Goal: Task Accomplishment & Management: Complete application form

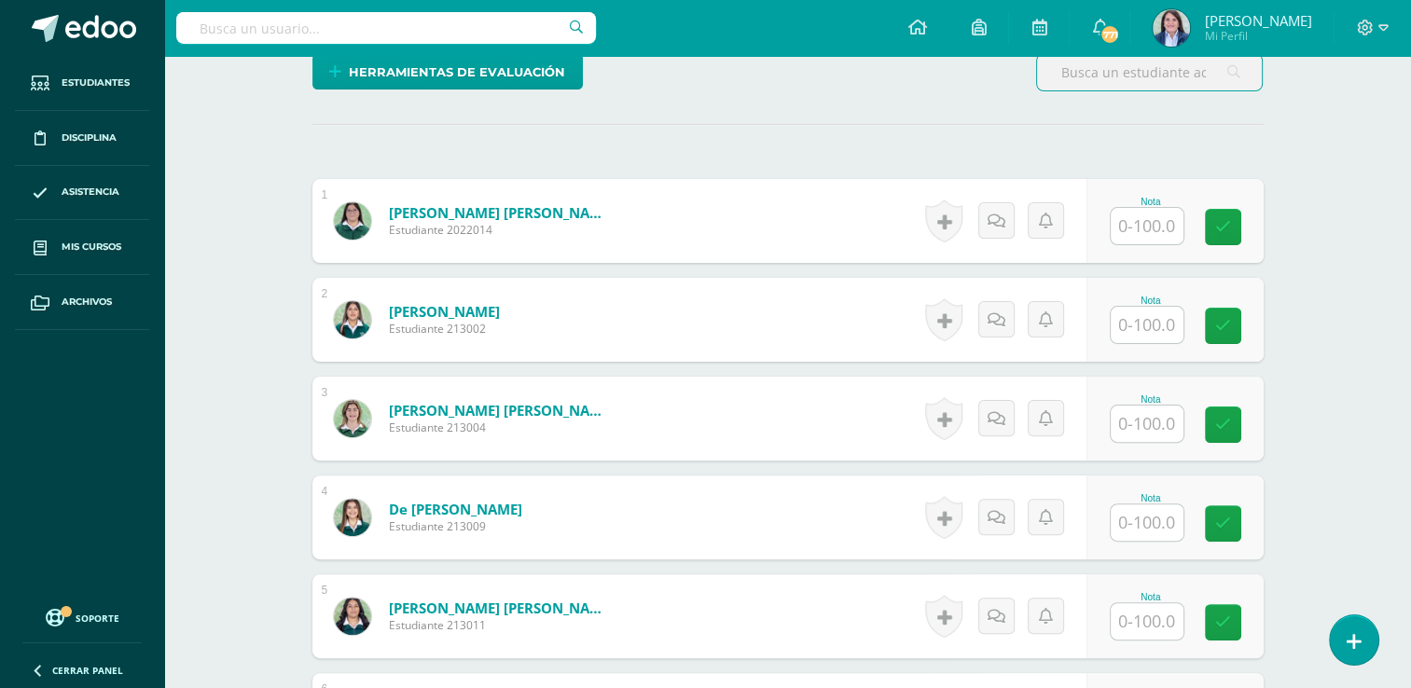
scroll to position [733, 0]
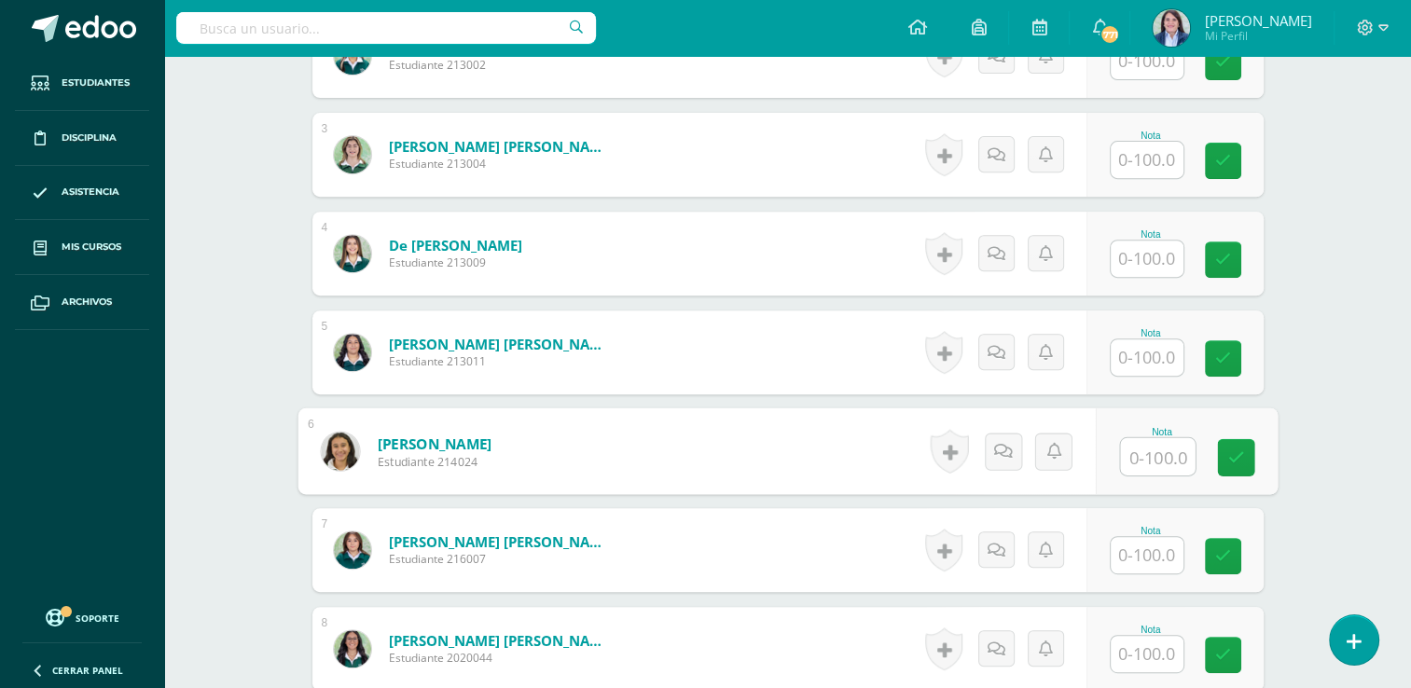
click at [1141, 442] on input "text" at bounding box center [1157, 456] width 75 height 37
type input "100"
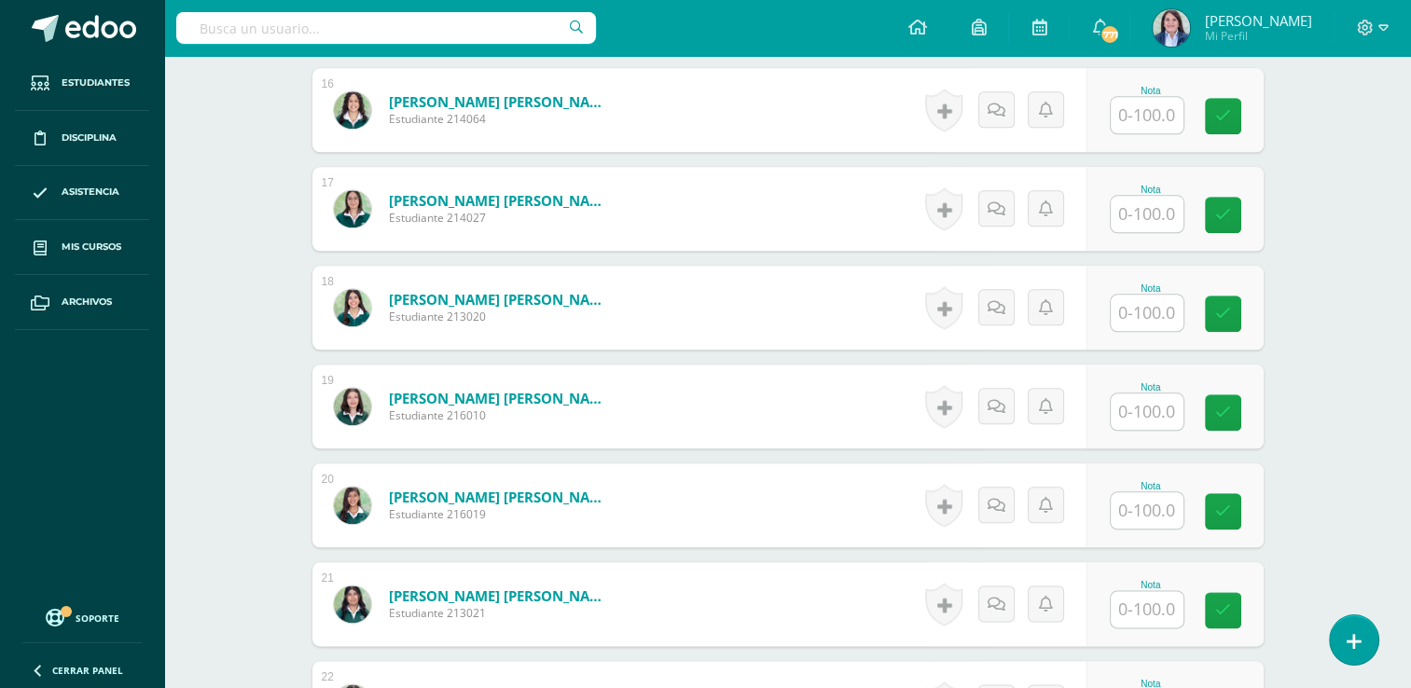
scroll to position [2077, 0]
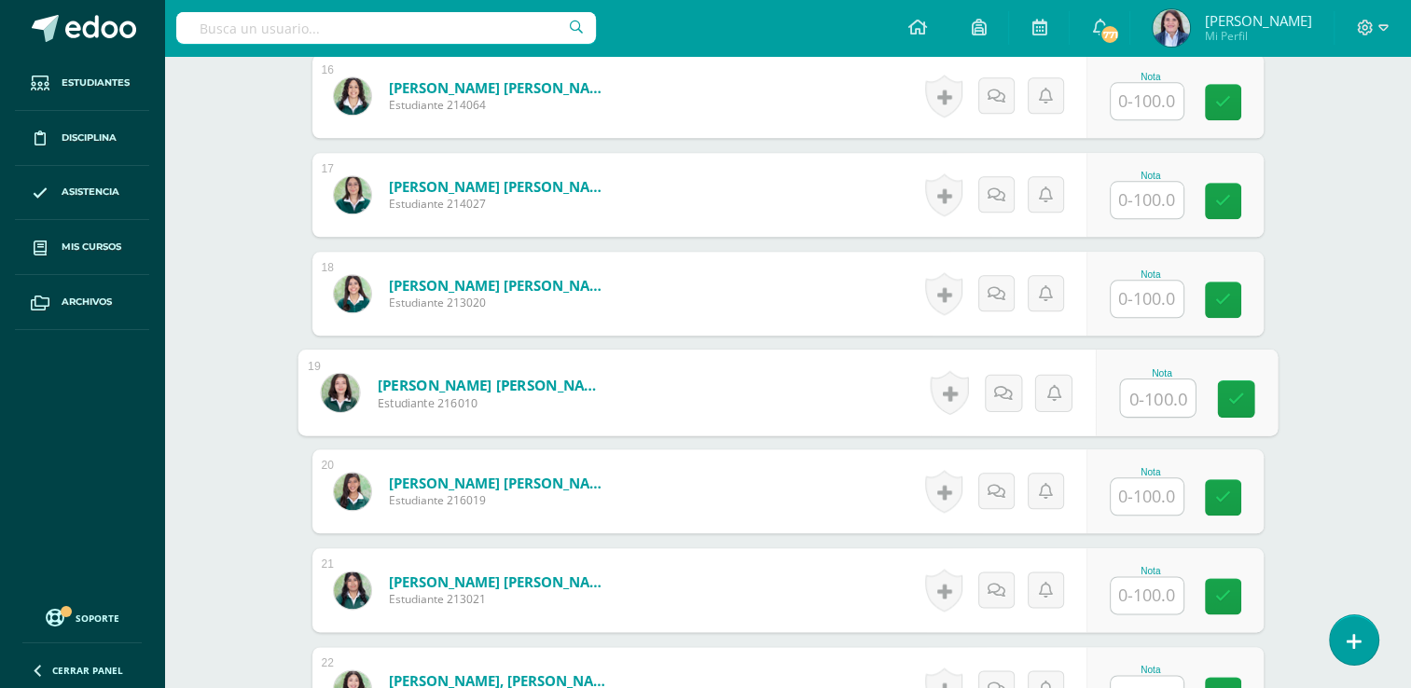
click at [1153, 402] on input "text" at bounding box center [1157, 398] width 75 height 37
type input "100"
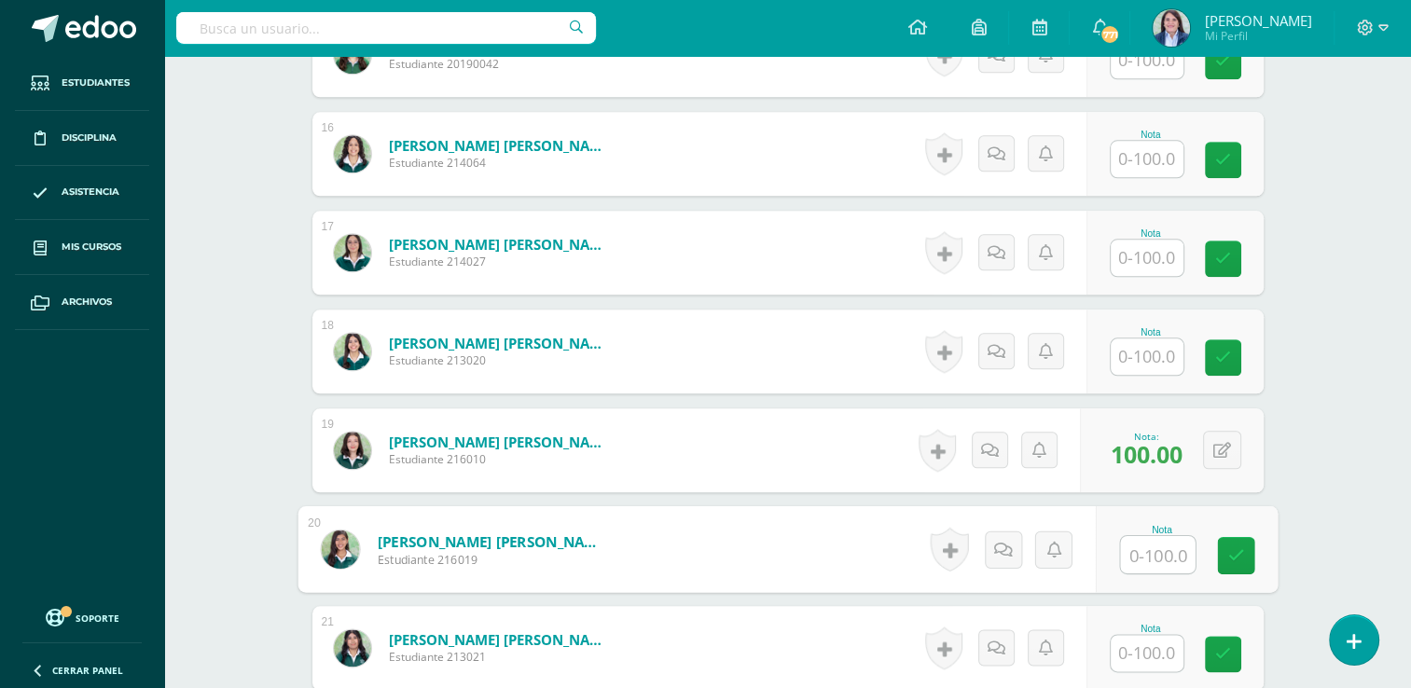
scroll to position [2020, 0]
type input "80"
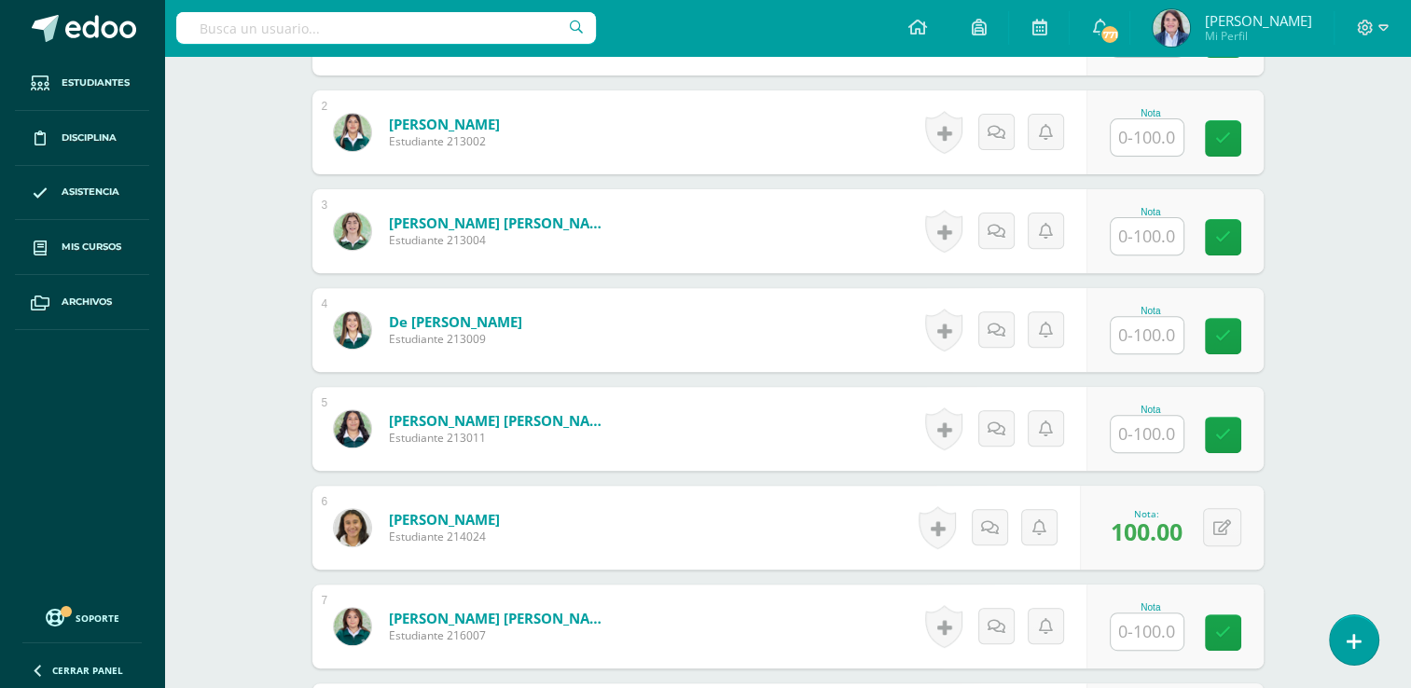
scroll to position [643, 0]
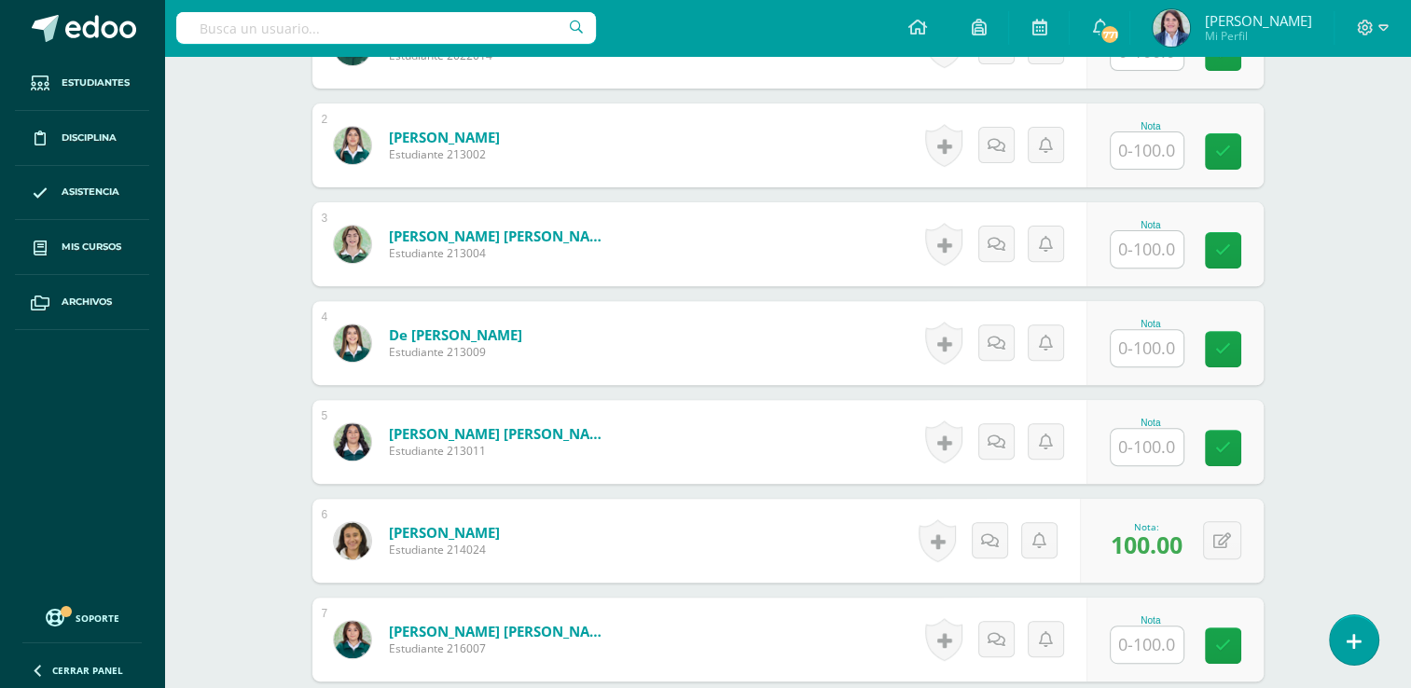
click at [1150, 129] on div "Nota" at bounding box center [1151, 126] width 82 height 10
click at [1148, 143] on input "text" at bounding box center [1157, 150] width 75 height 37
type input "80"
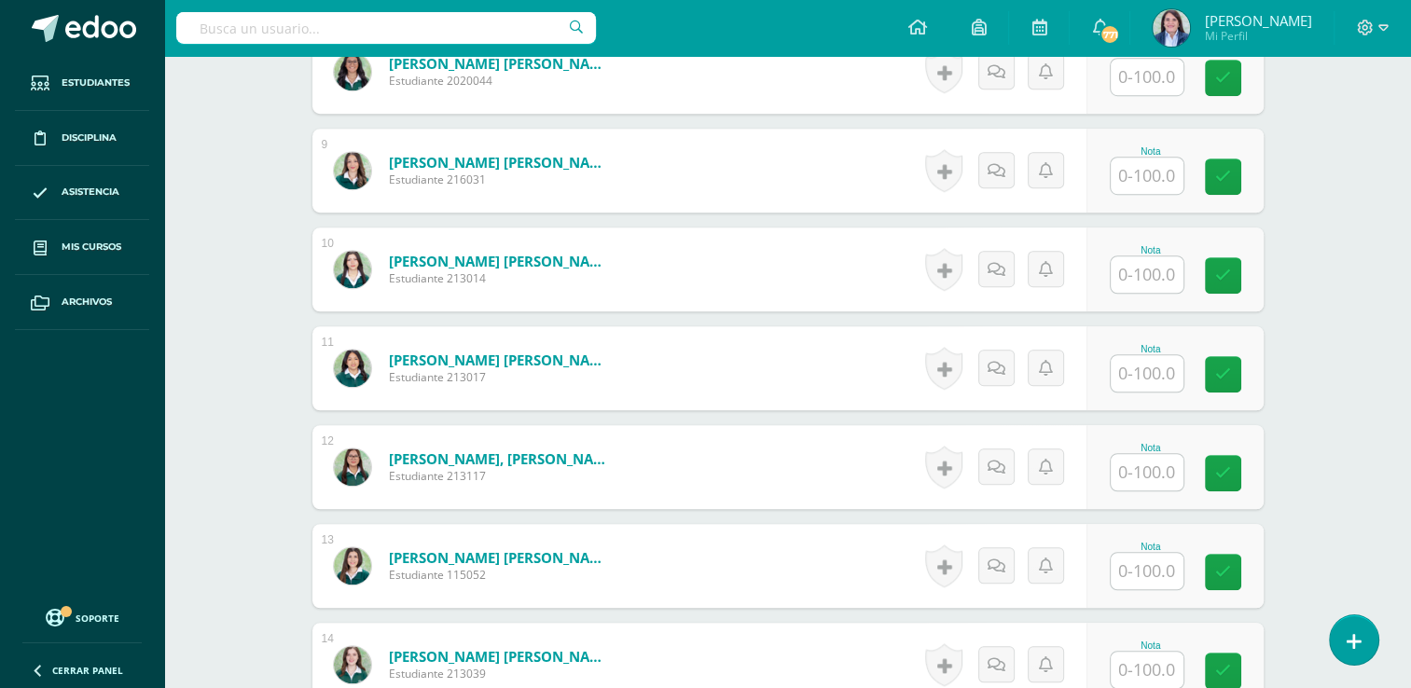
scroll to position [1313, 0]
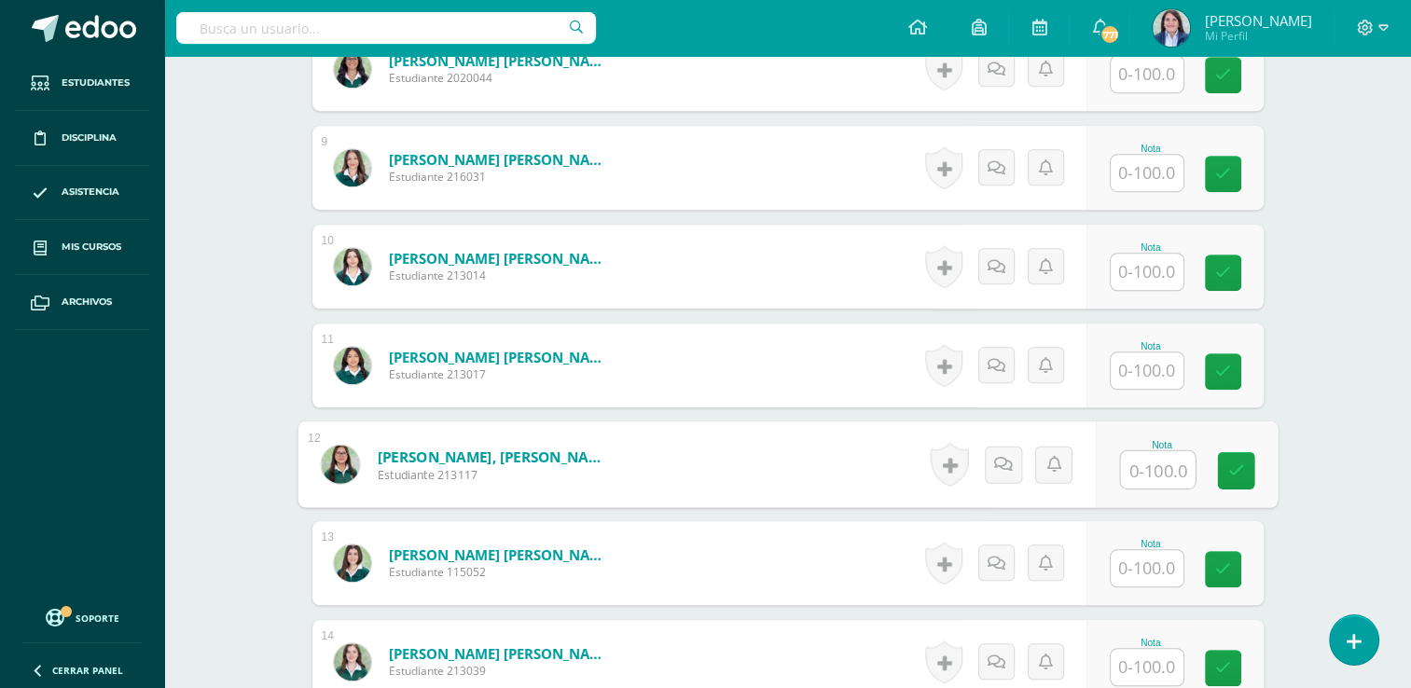
click at [1160, 471] on input "text" at bounding box center [1157, 469] width 75 height 37
type input "95"
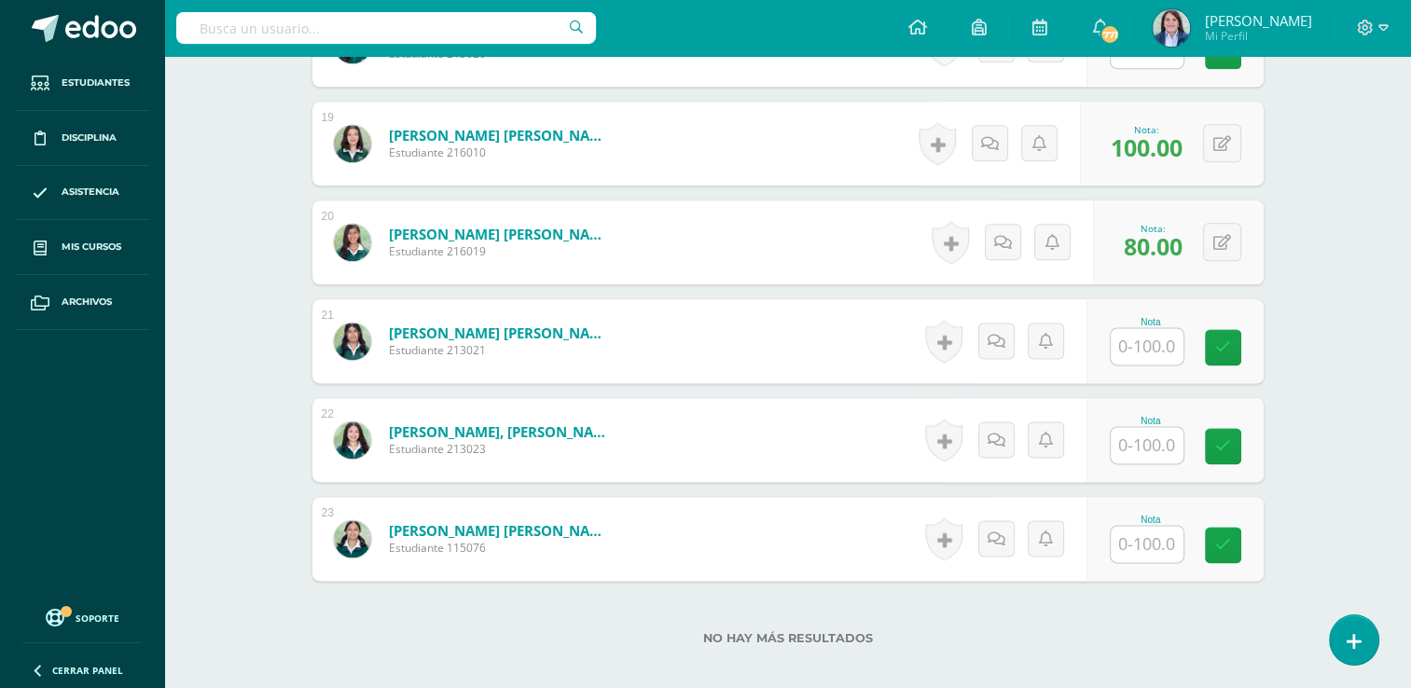
scroll to position [2330, 0]
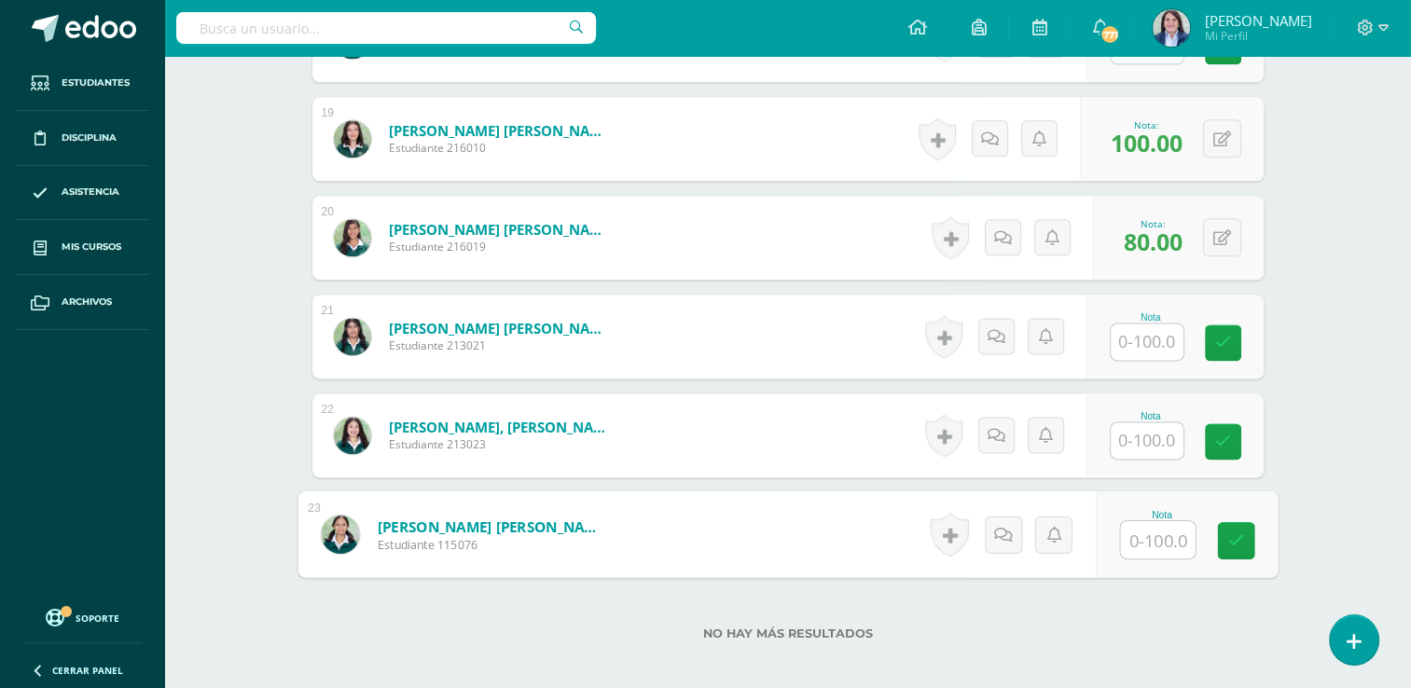
click at [1145, 536] on input "text" at bounding box center [1157, 539] width 75 height 37
type input "99"
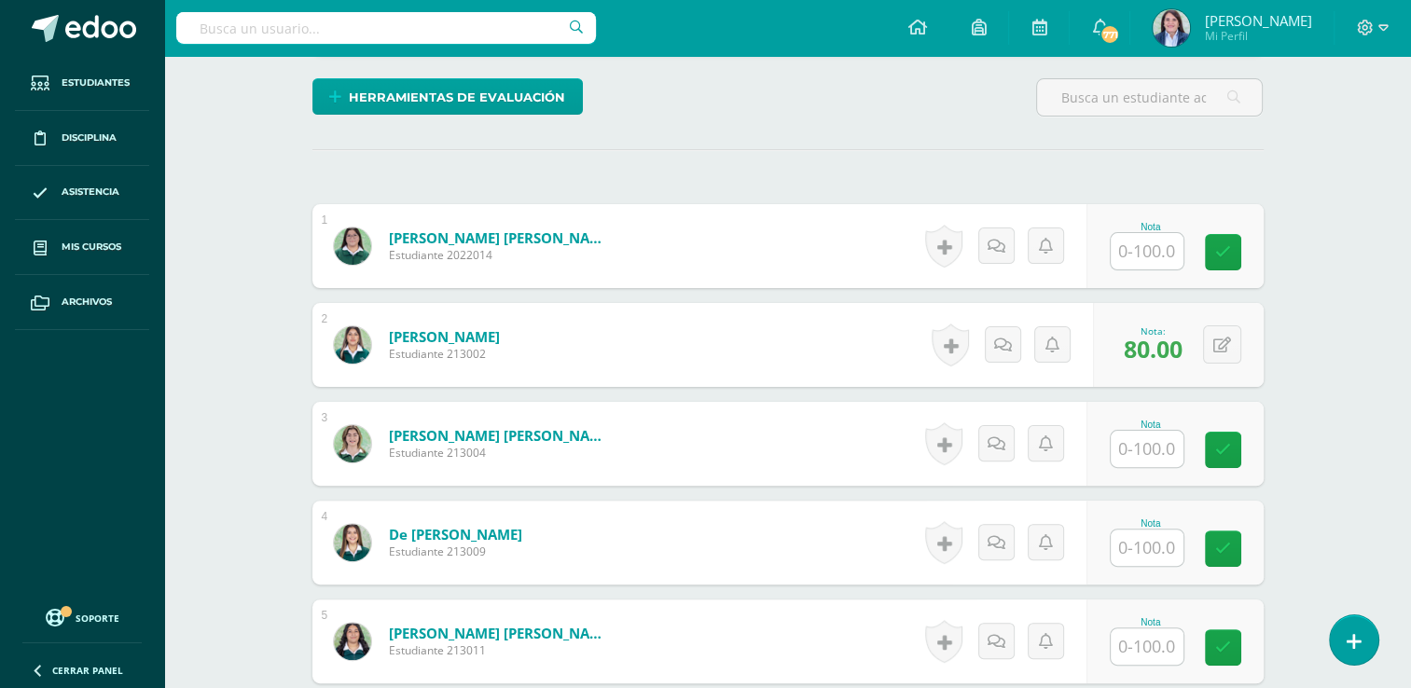
scroll to position [515, 0]
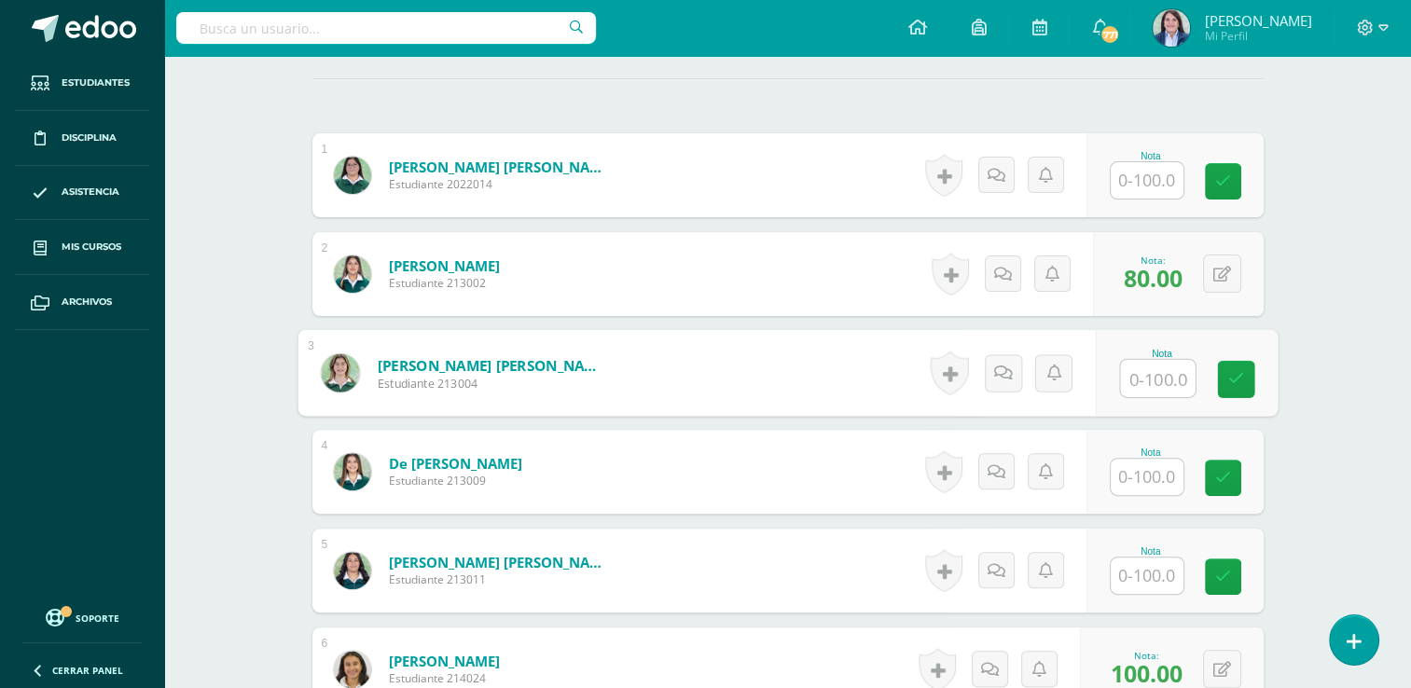
click at [1156, 375] on input "text" at bounding box center [1157, 378] width 75 height 37
type input "99"
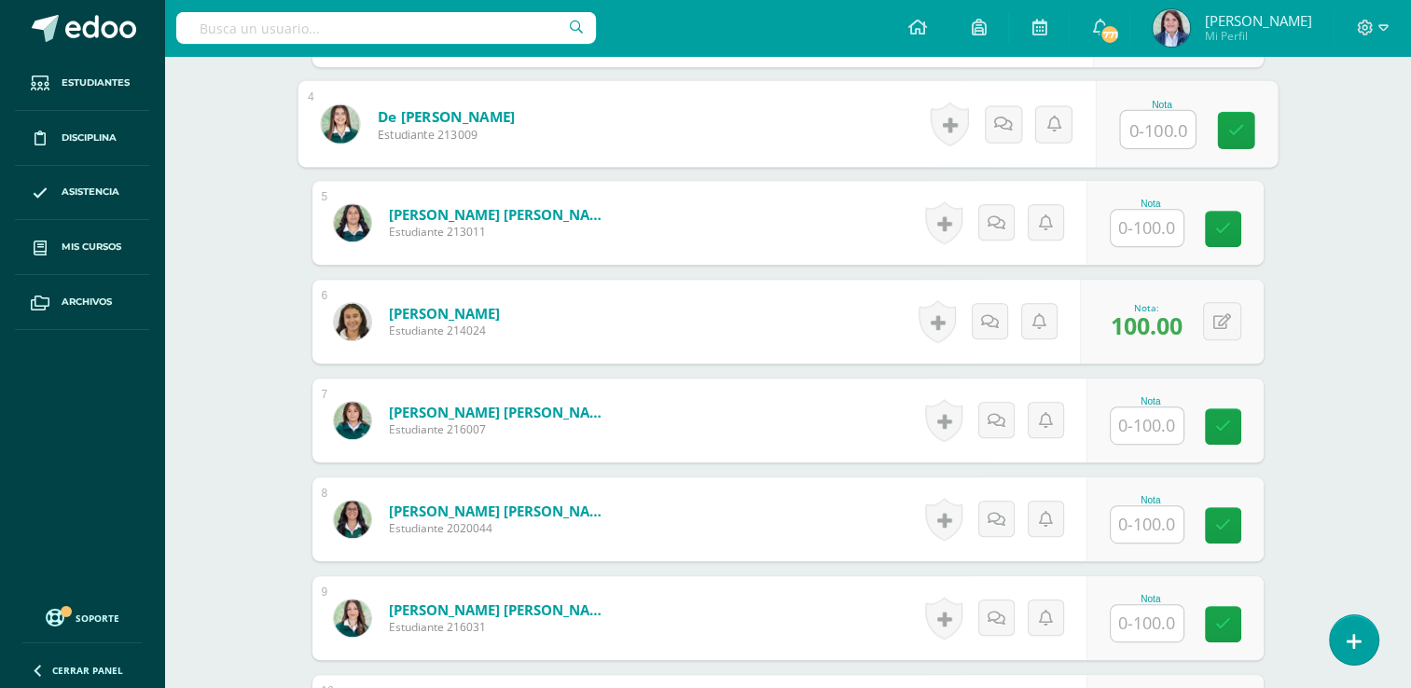
scroll to position [865, 0]
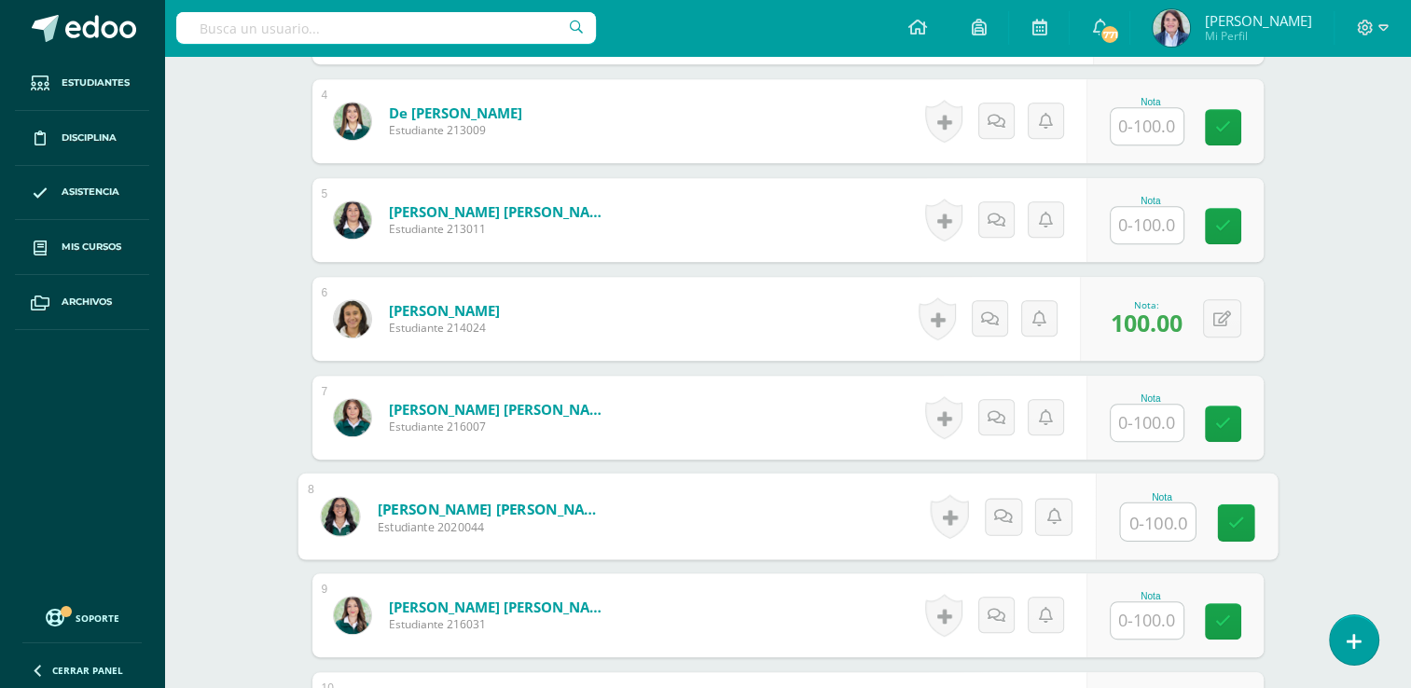
click at [1141, 509] on input "text" at bounding box center [1157, 522] width 75 height 37
type input "98"
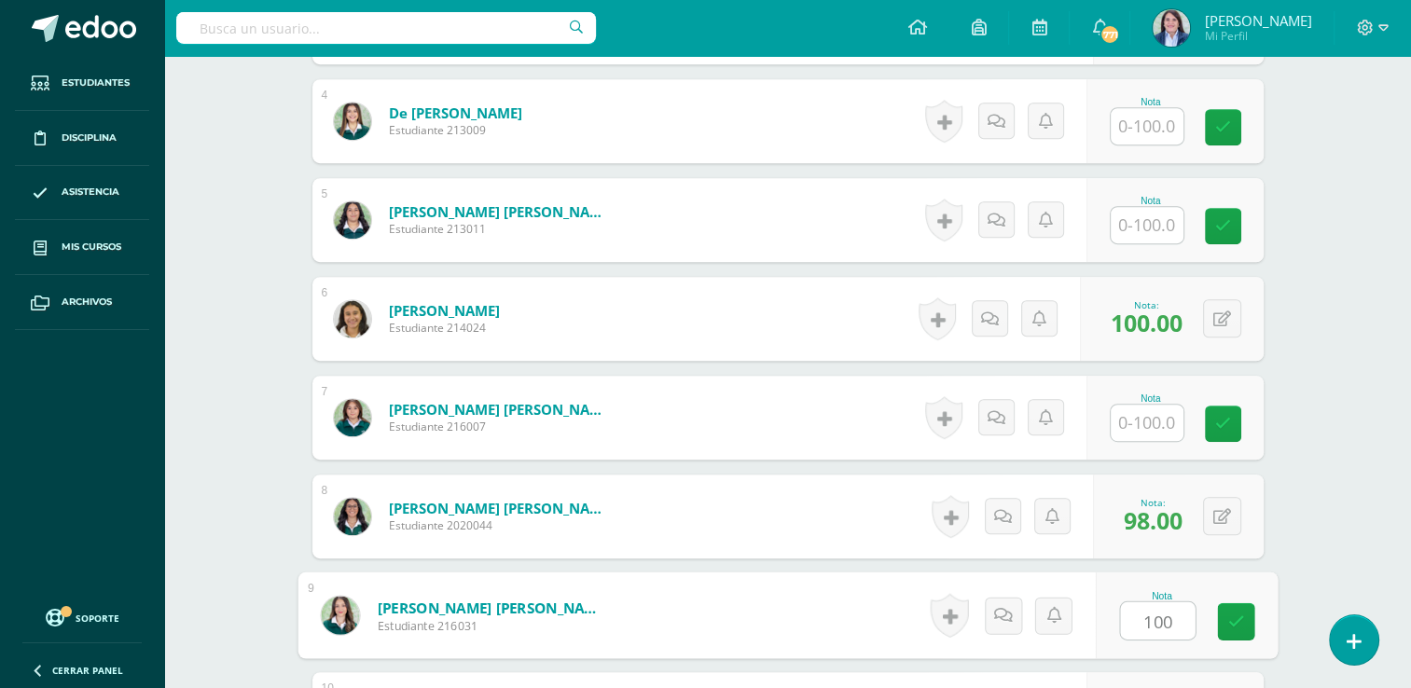
type input "100"
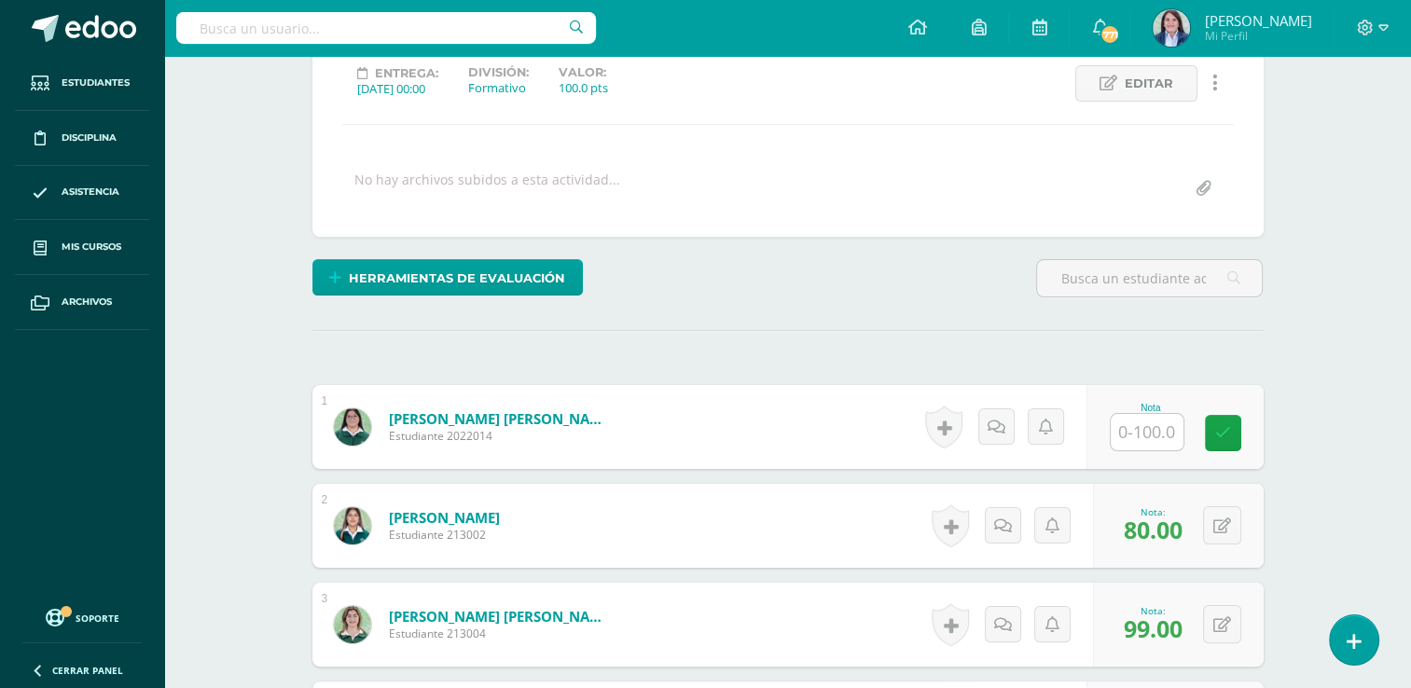
scroll to position [269, 0]
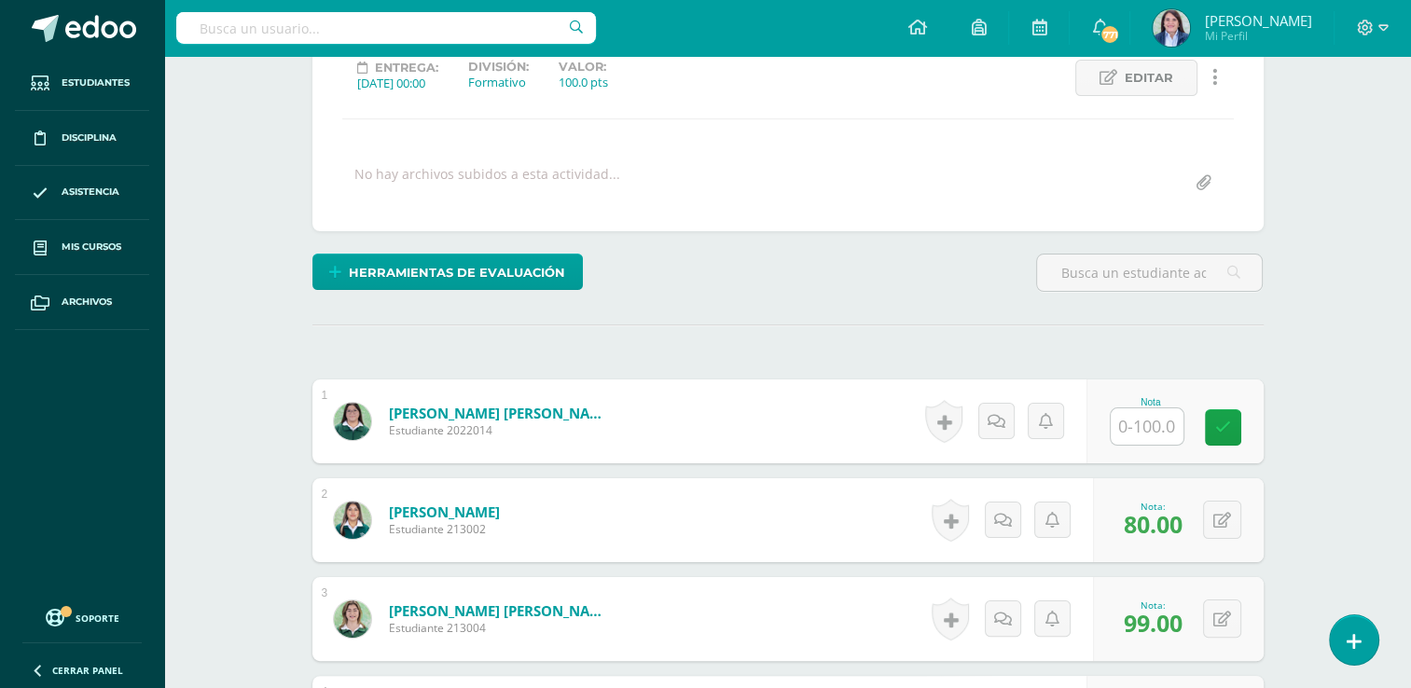
click at [1142, 429] on input "text" at bounding box center [1147, 426] width 73 height 36
type input "100"
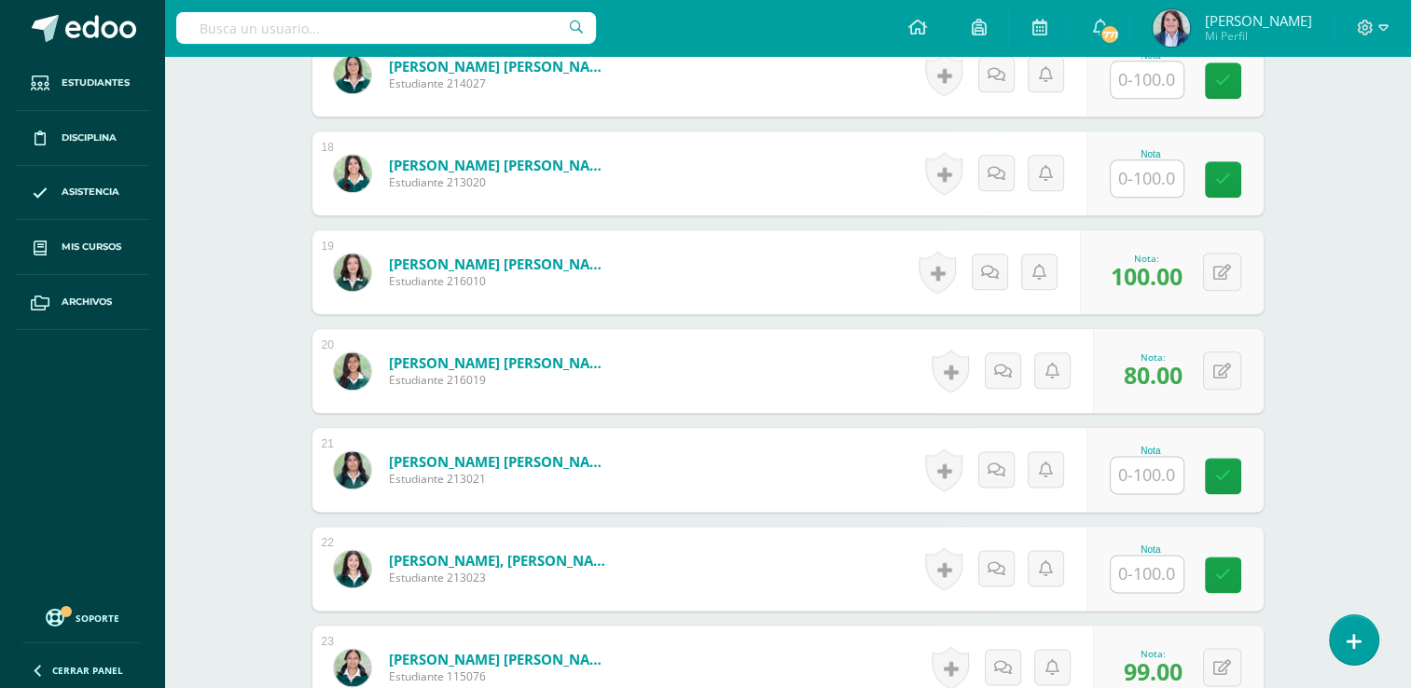
scroll to position [2258, 0]
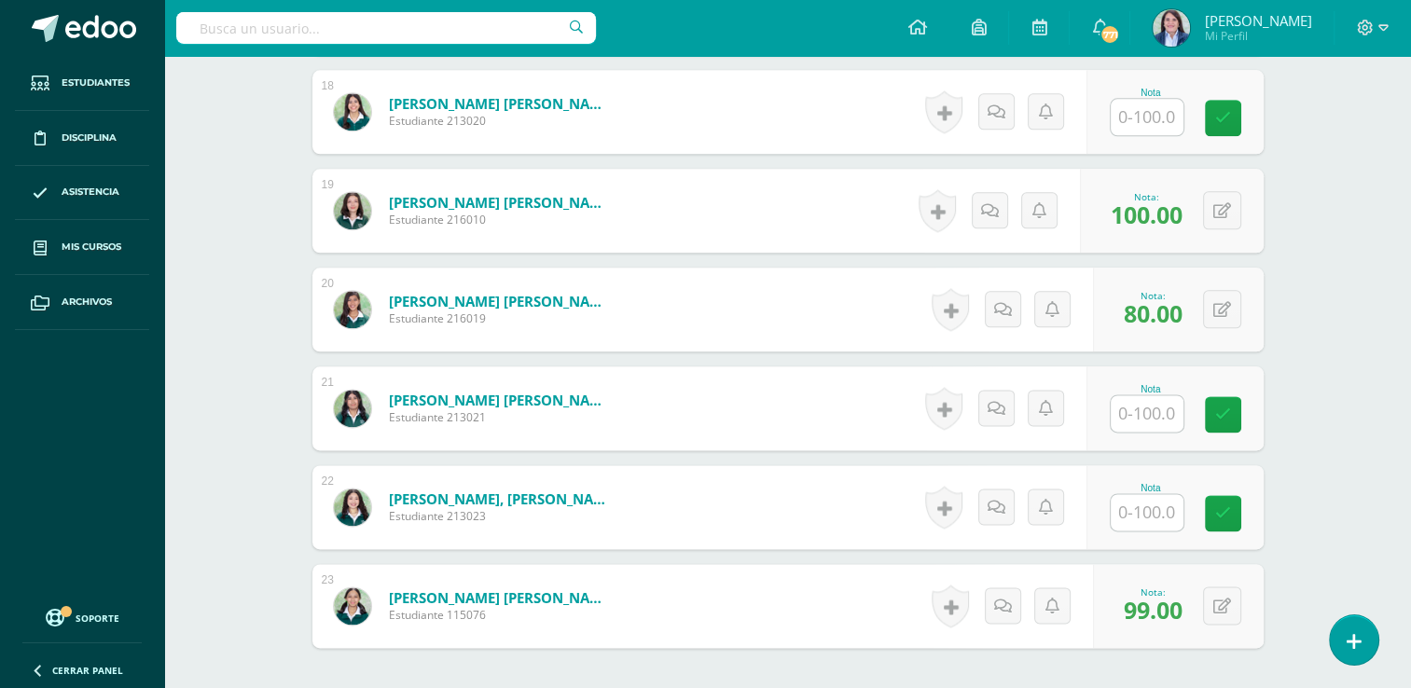
click at [1153, 405] on input "text" at bounding box center [1147, 413] width 73 height 36
type input "100"
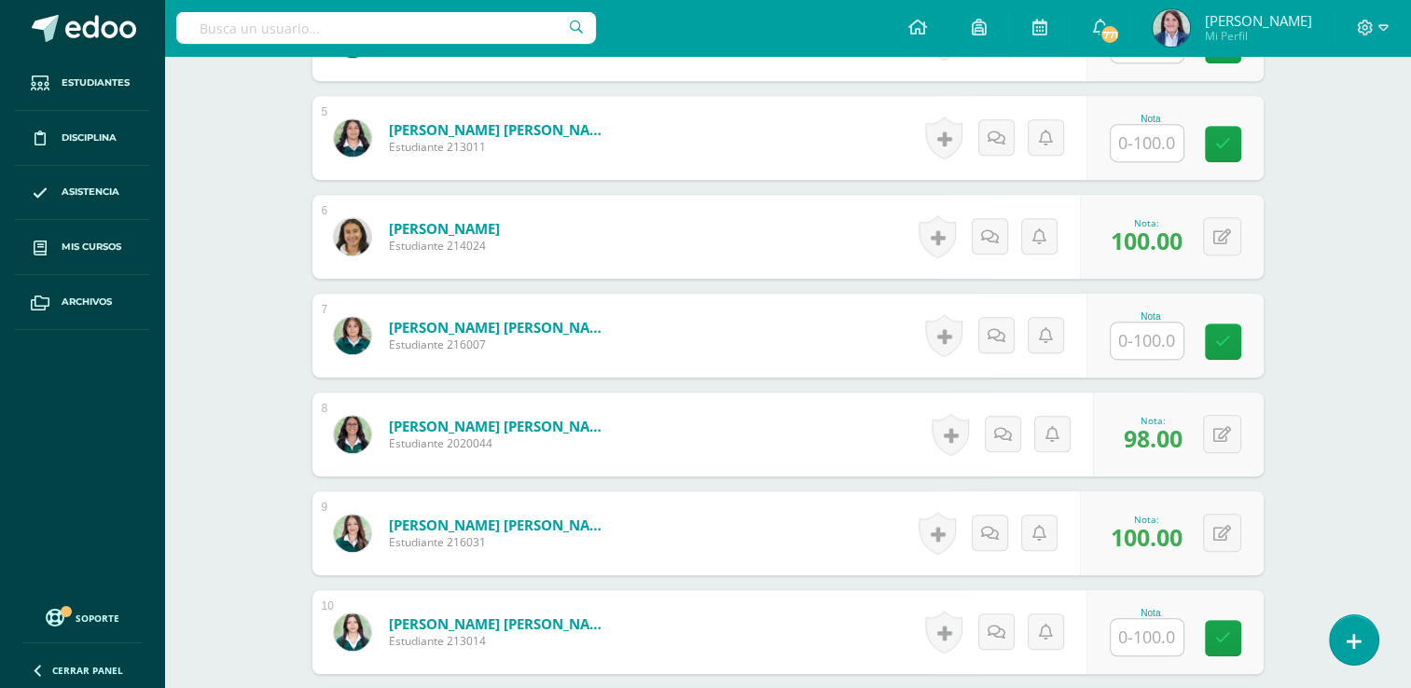
scroll to position [946, 0]
click at [1138, 349] on input "text" at bounding box center [1157, 342] width 75 height 37
type input "100"
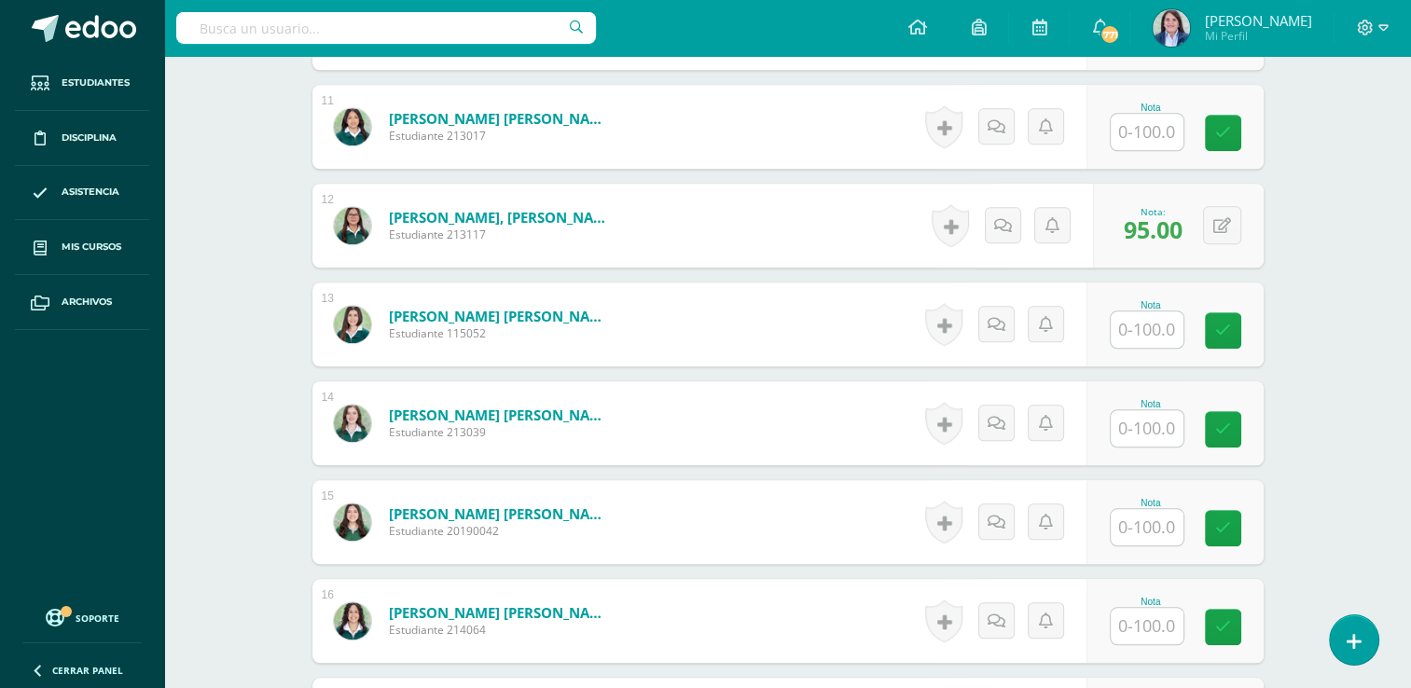
scroll to position [1656, 0]
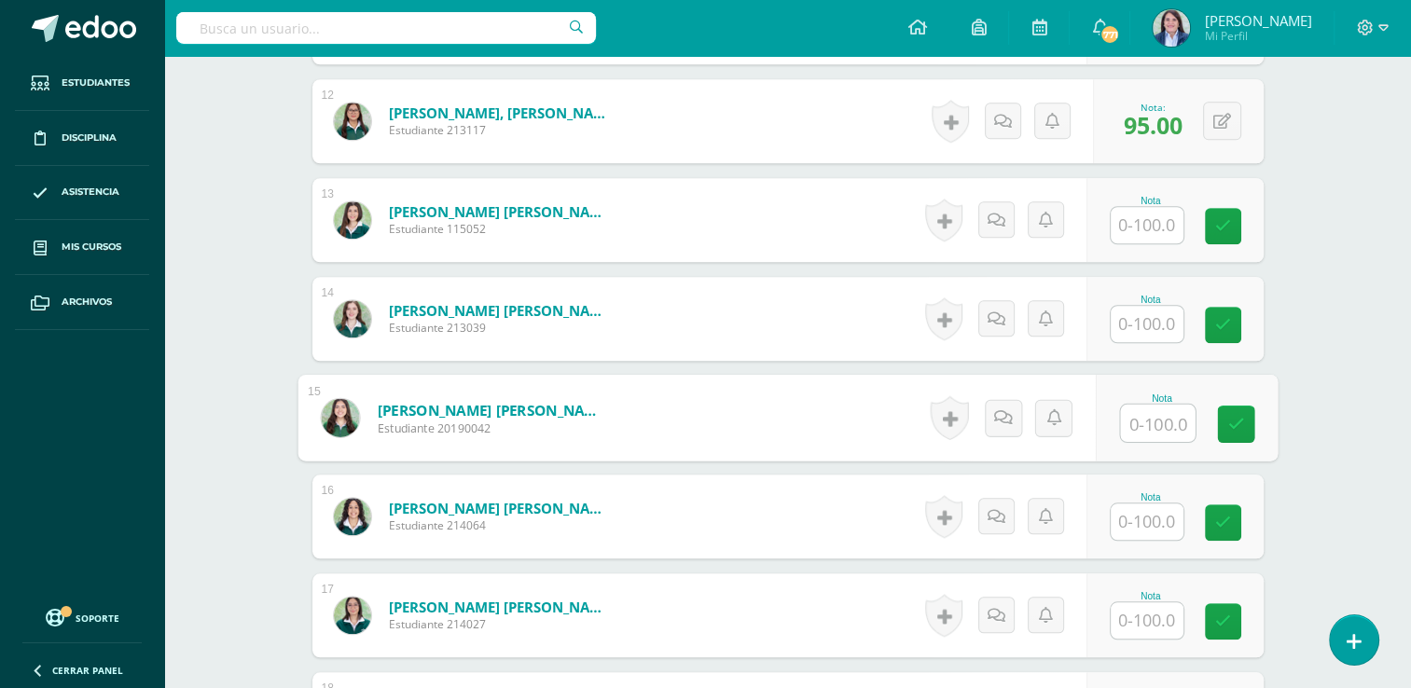
click at [1124, 405] on input "text" at bounding box center [1157, 423] width 75 height 37
type input "97"
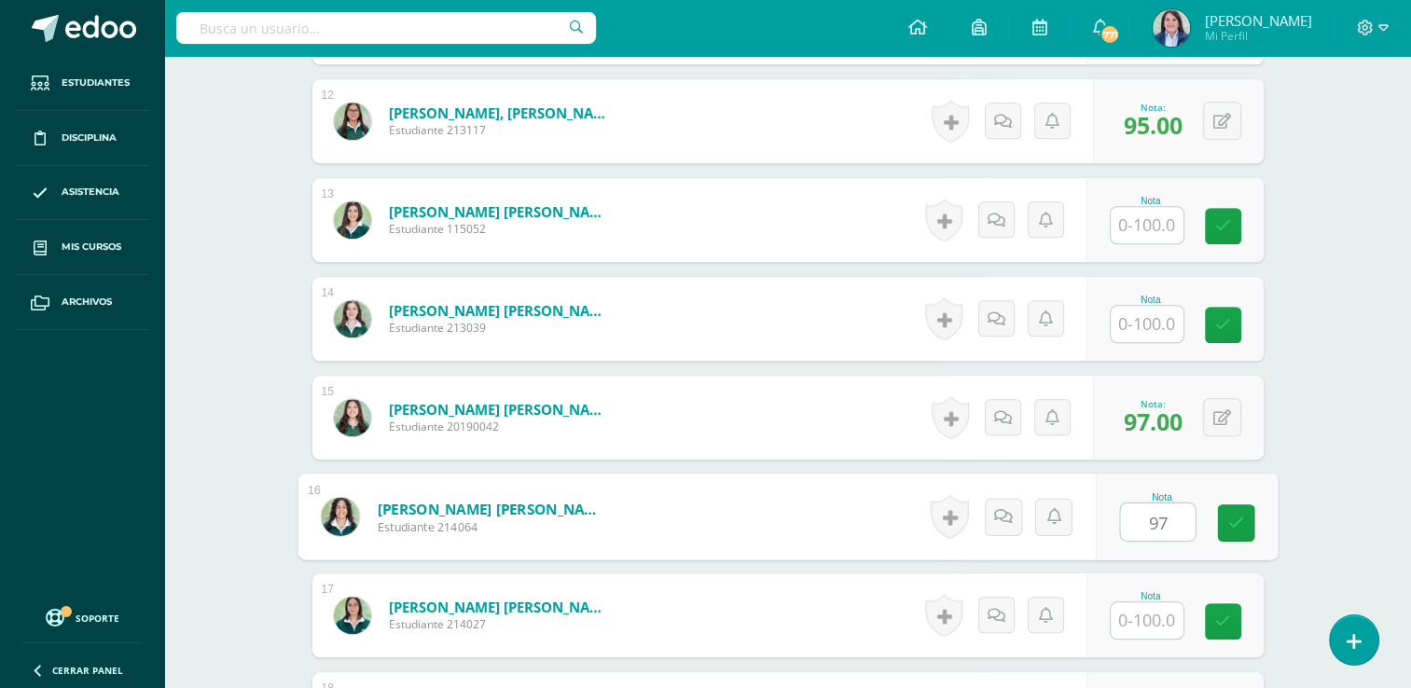
type input "97"
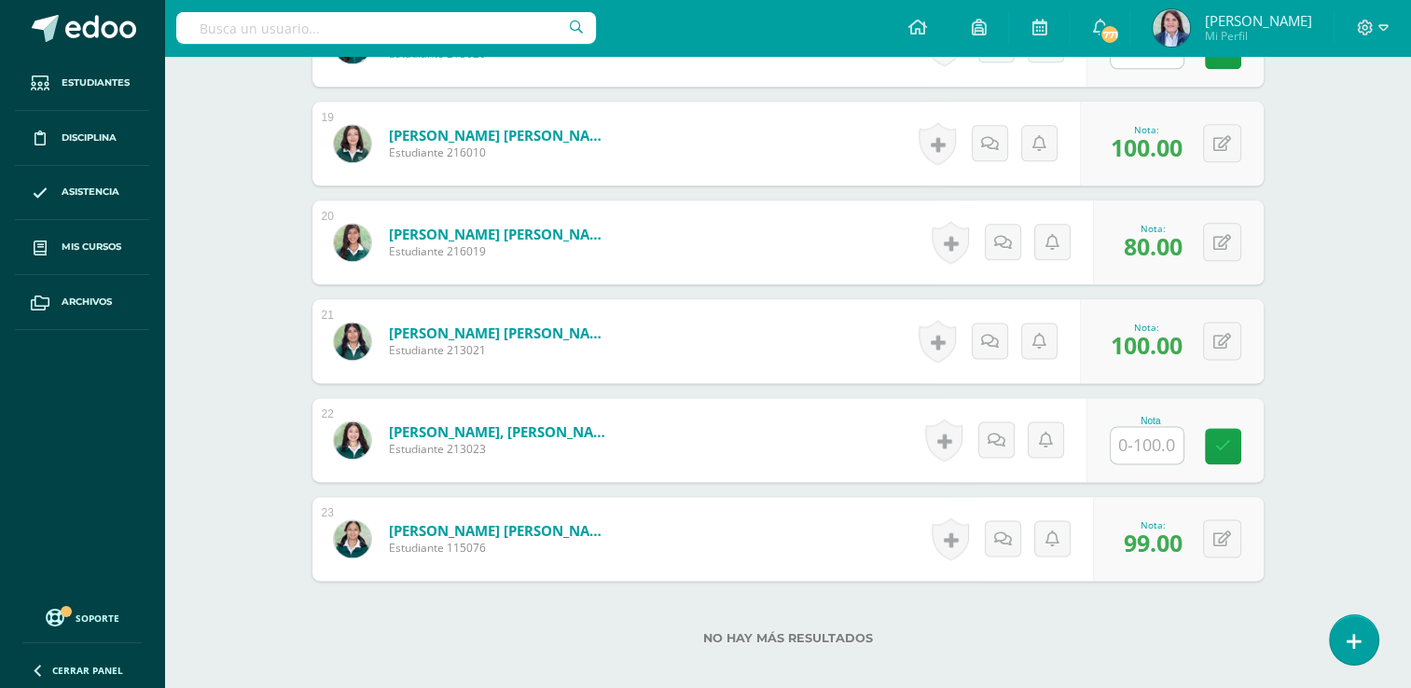
scroll to position [2338, 0]
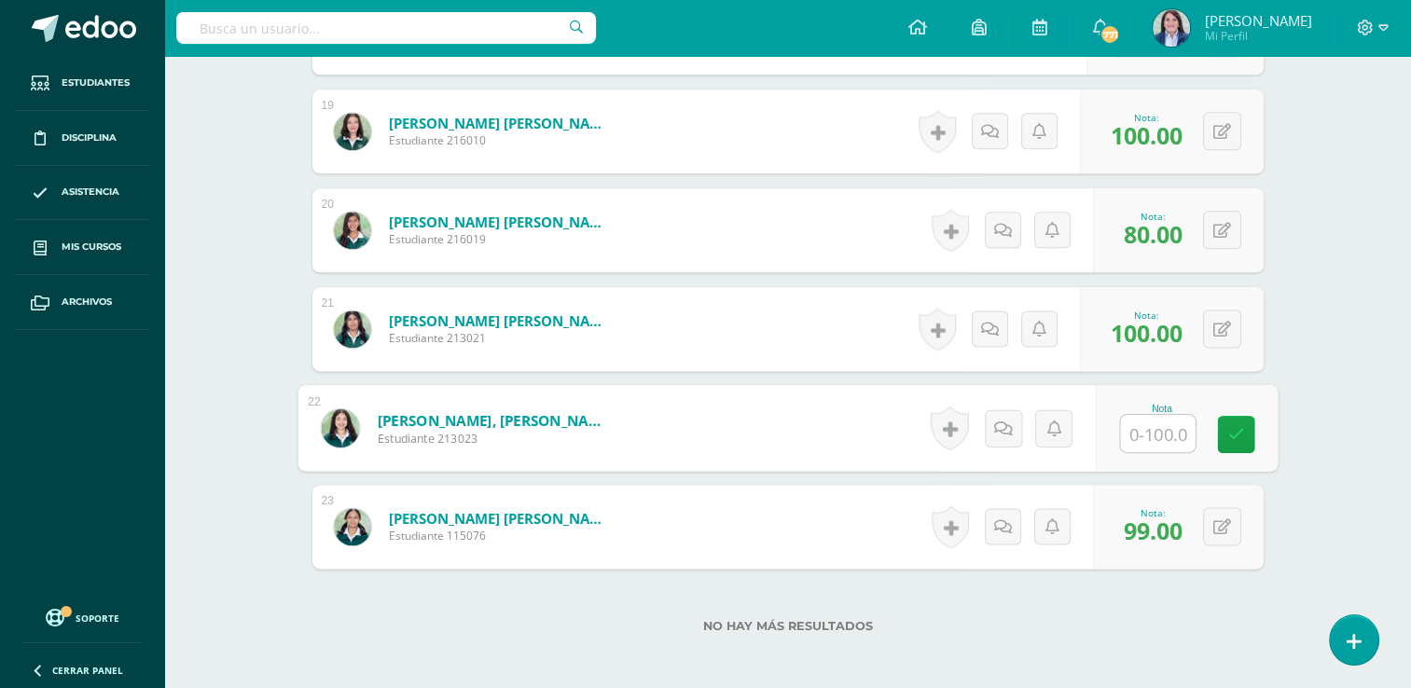
click at [1113, 423] on div "Nota" at bounding box center [1186, 428] width 182 height 87
type input "96"
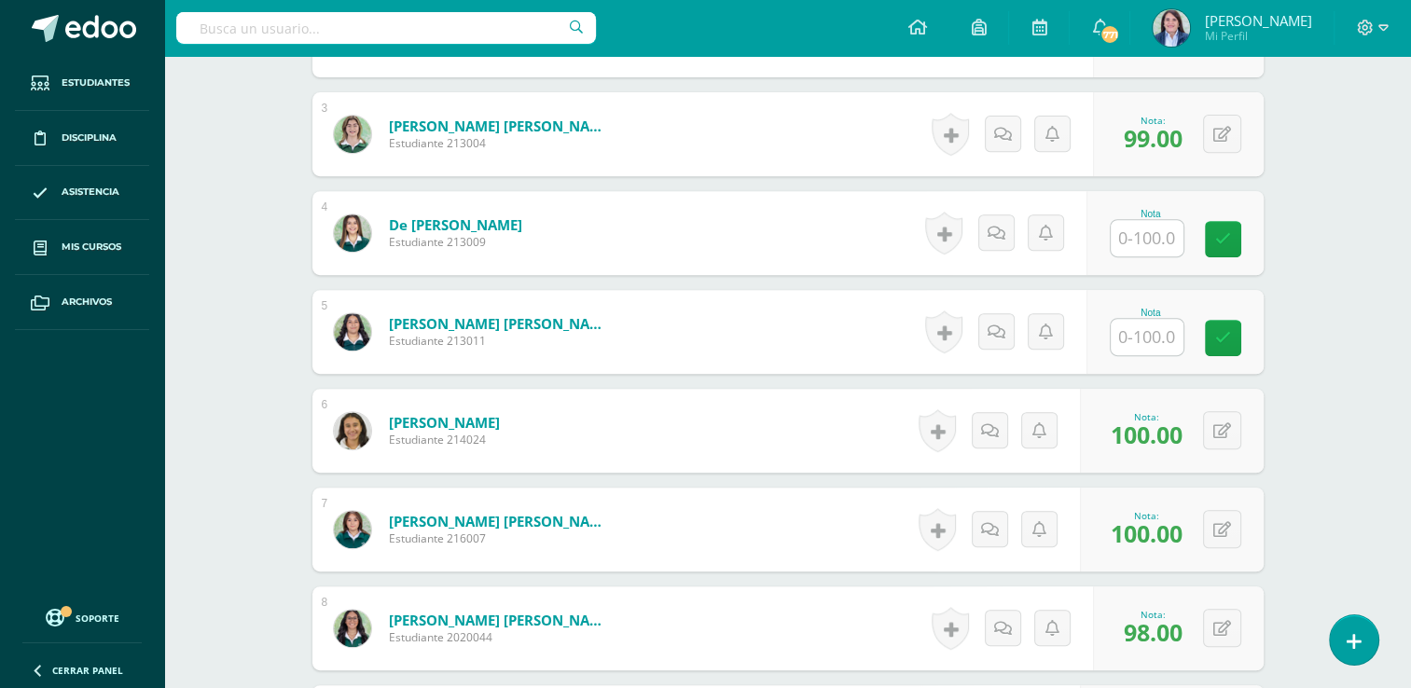
scroll to position [768, 0]
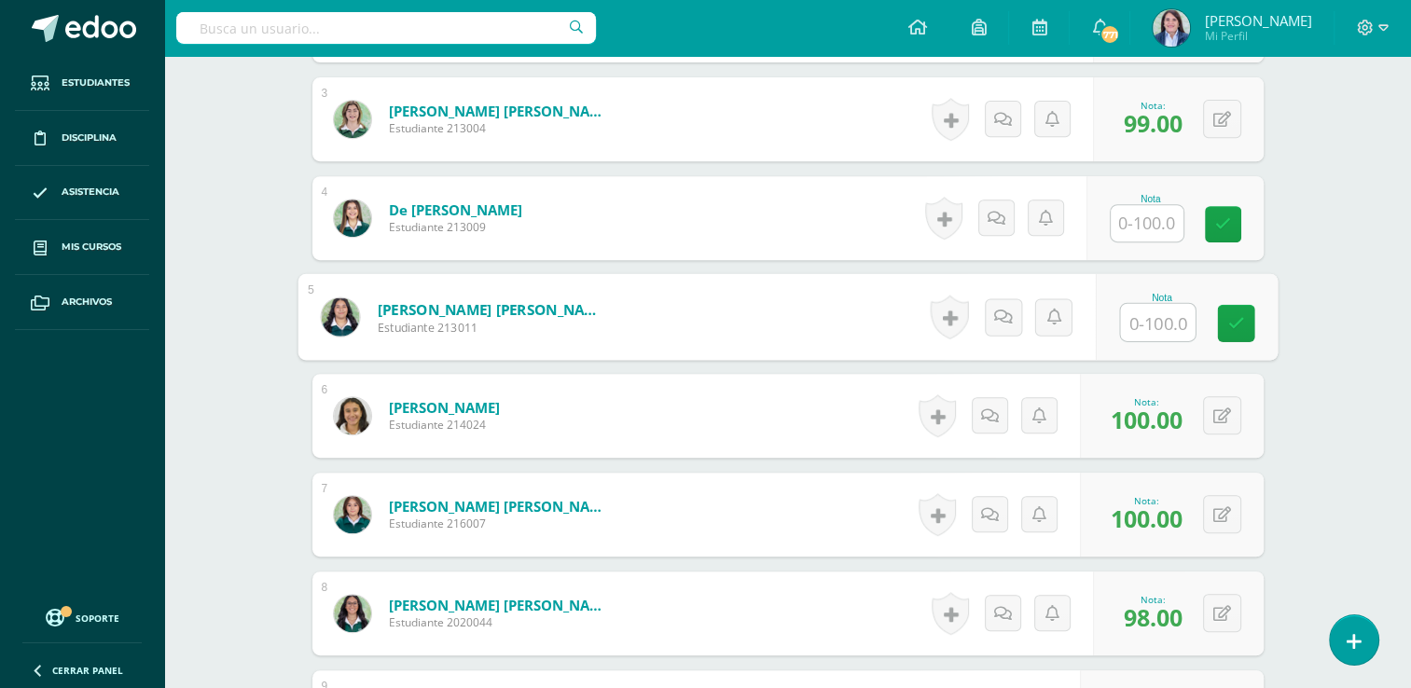
click at [1159, 319] on input "text" at bounding box center [1157, 322] width 75 height 37
type input "100"
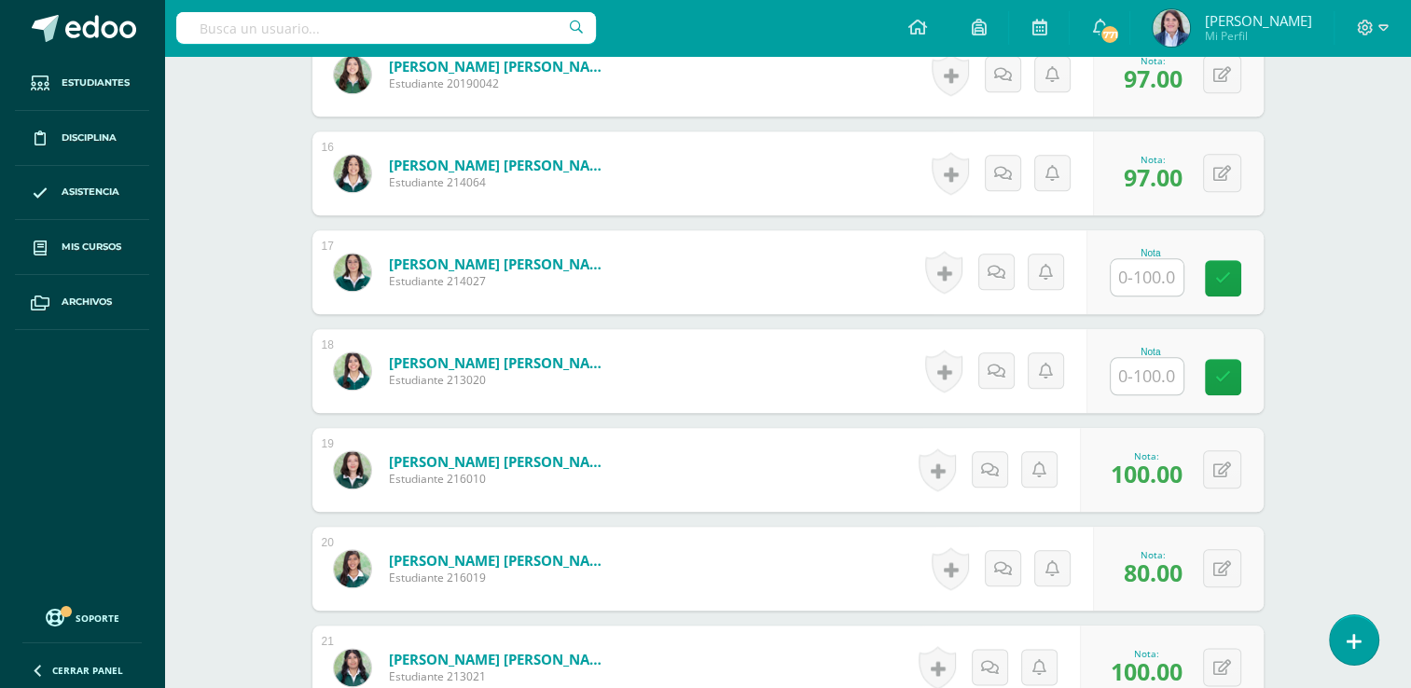
scroll to position [2001, 0]
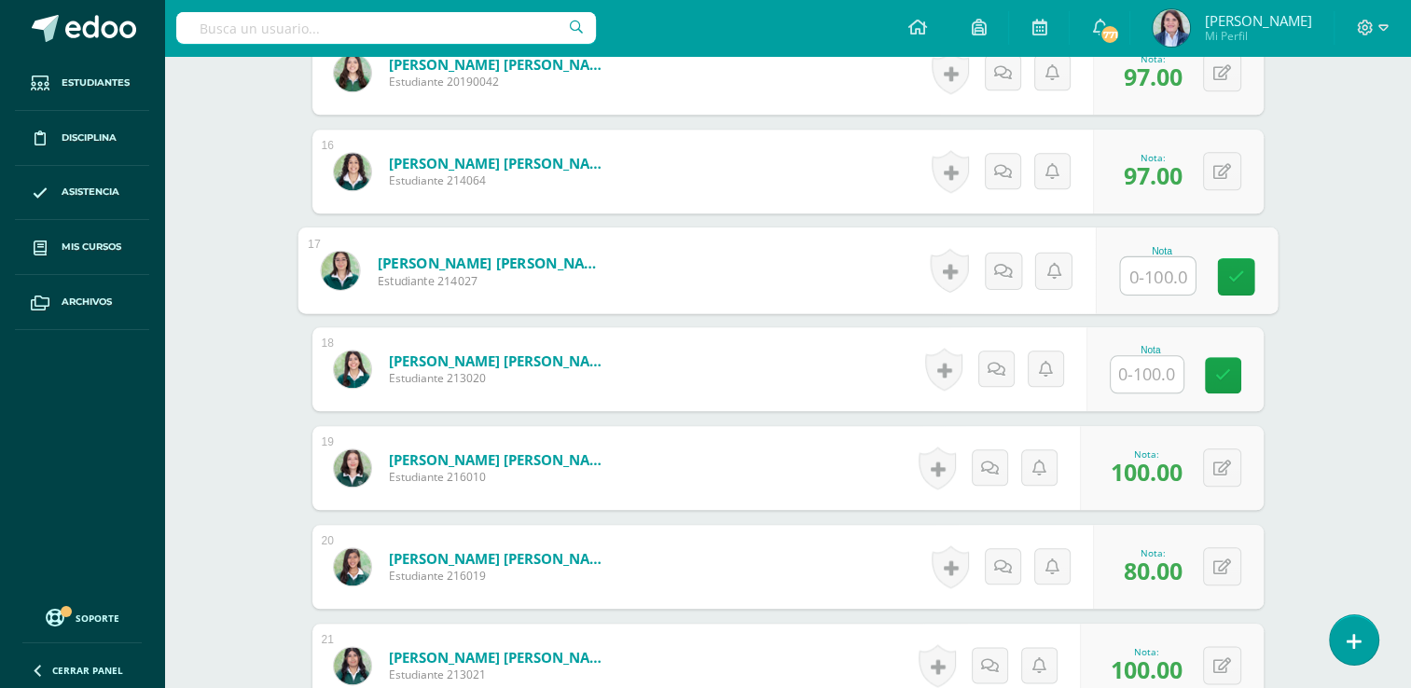
click at [1148, 260] on input "text" at bounding box center [1157, 275] width 75 height 37
type input "100"
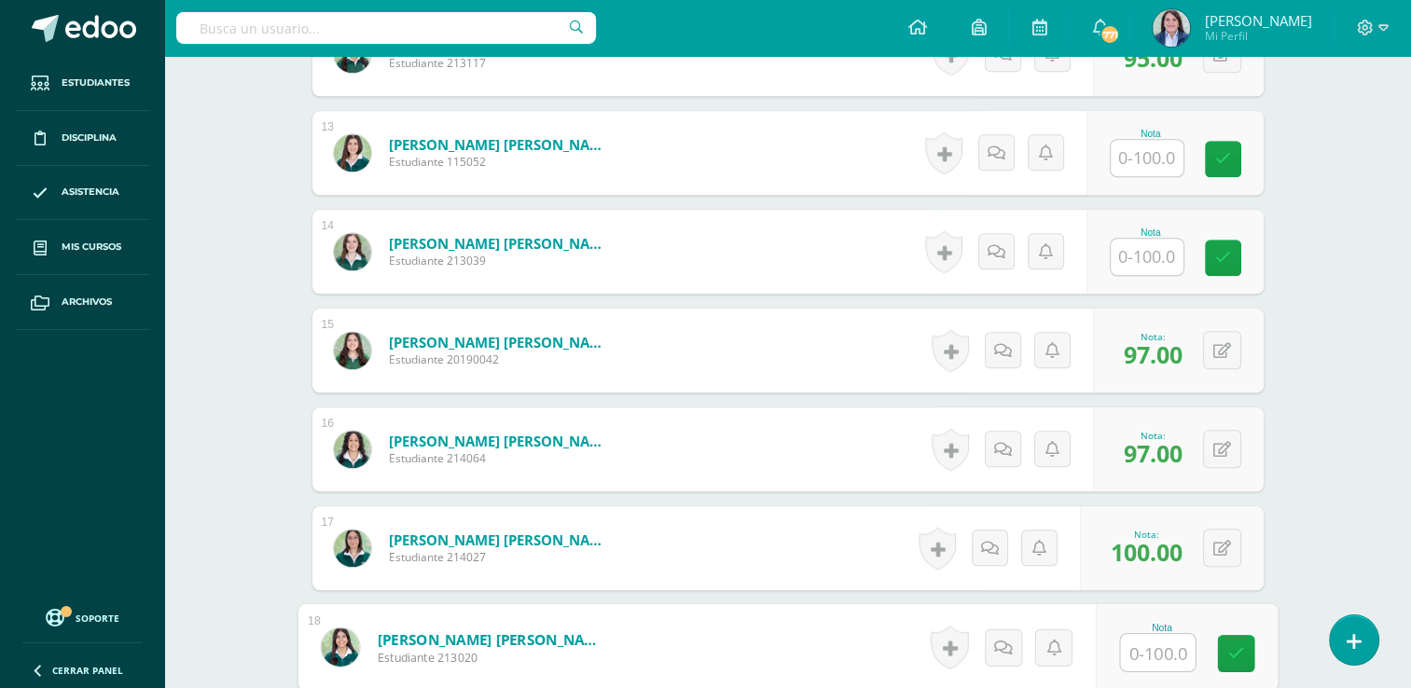
scroll to position [1670, 0]
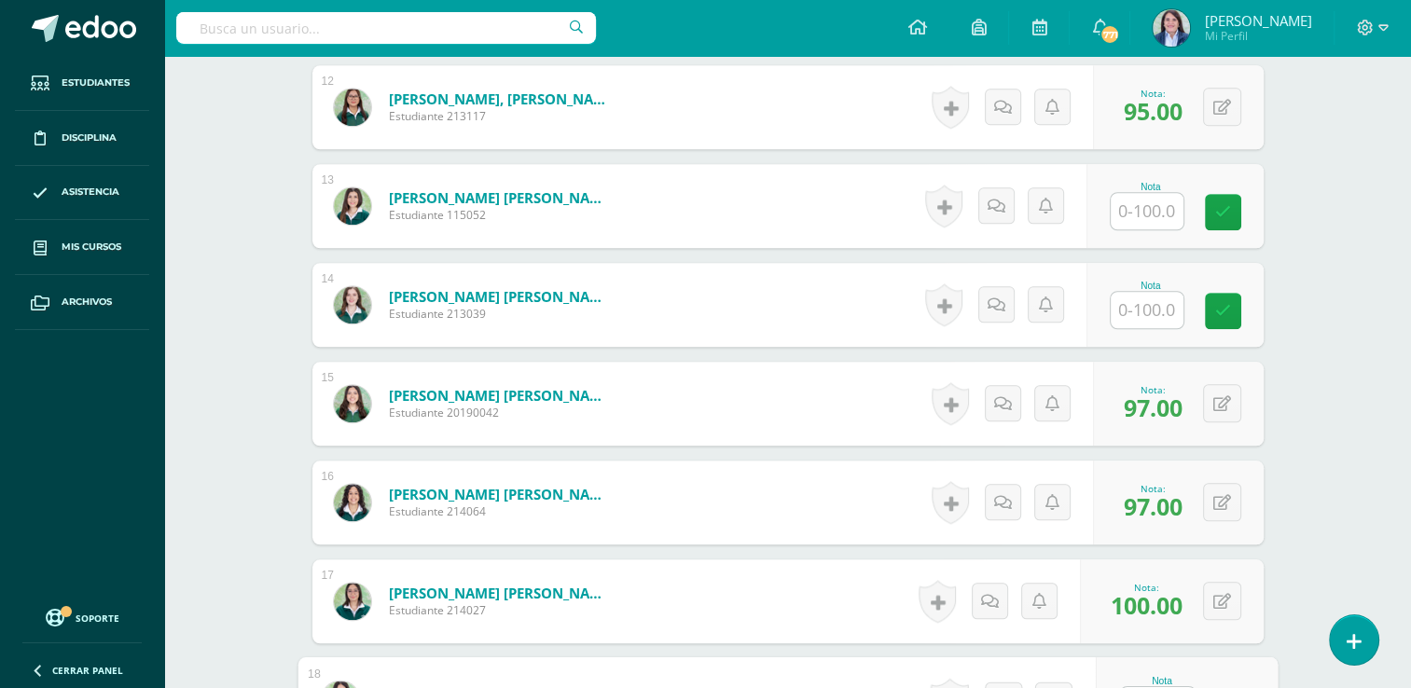
click at [1149, 217] on input "text" at bounding box center [1147, 211] width 73 height 36
type input "100"
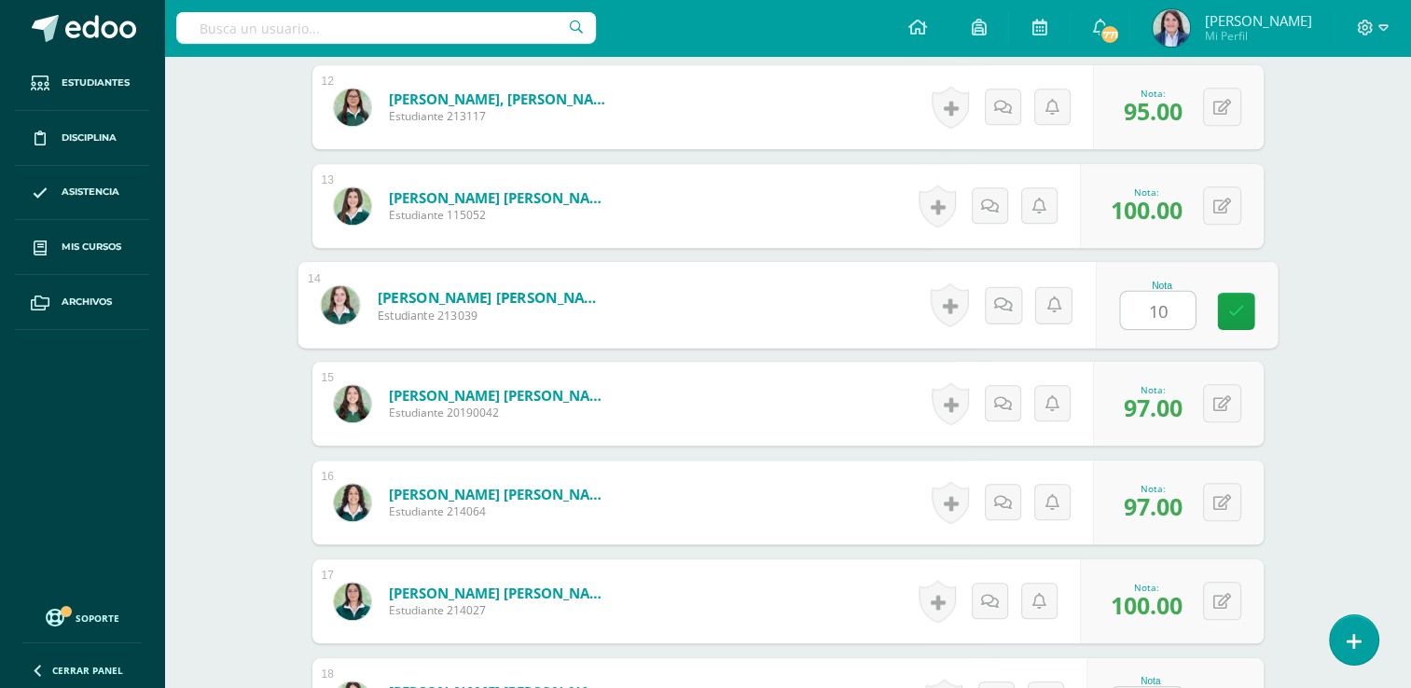
type input "100"
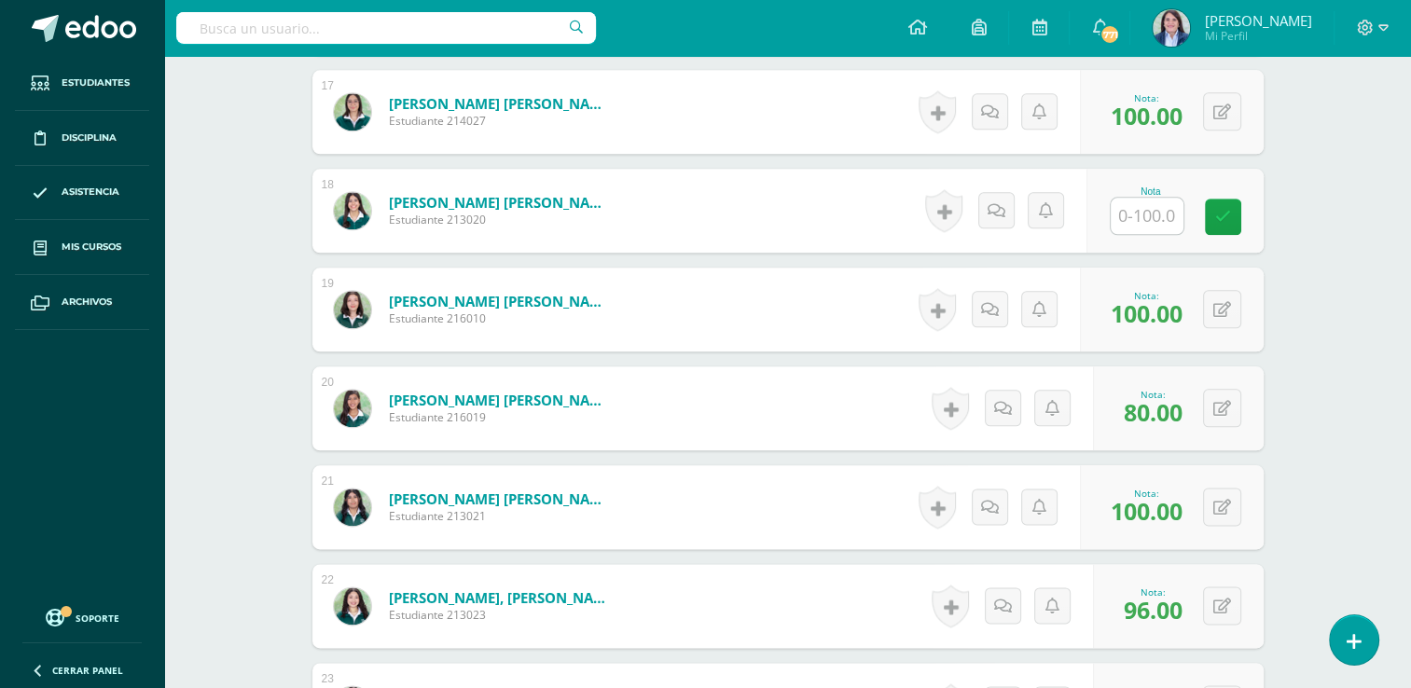
scroll to position [2165, 0]
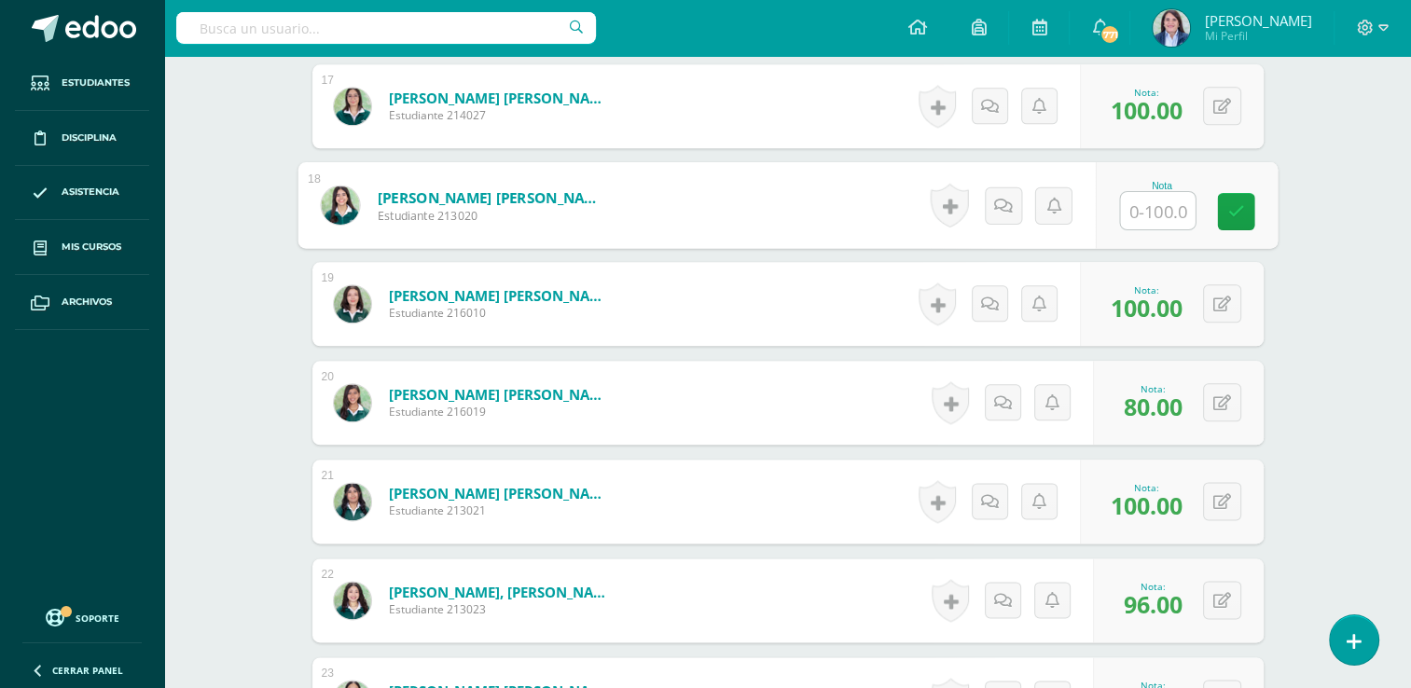
click at [1120, 209] on input "text" at bounding box center [1157, 210] width 75 height 37
type input "100"
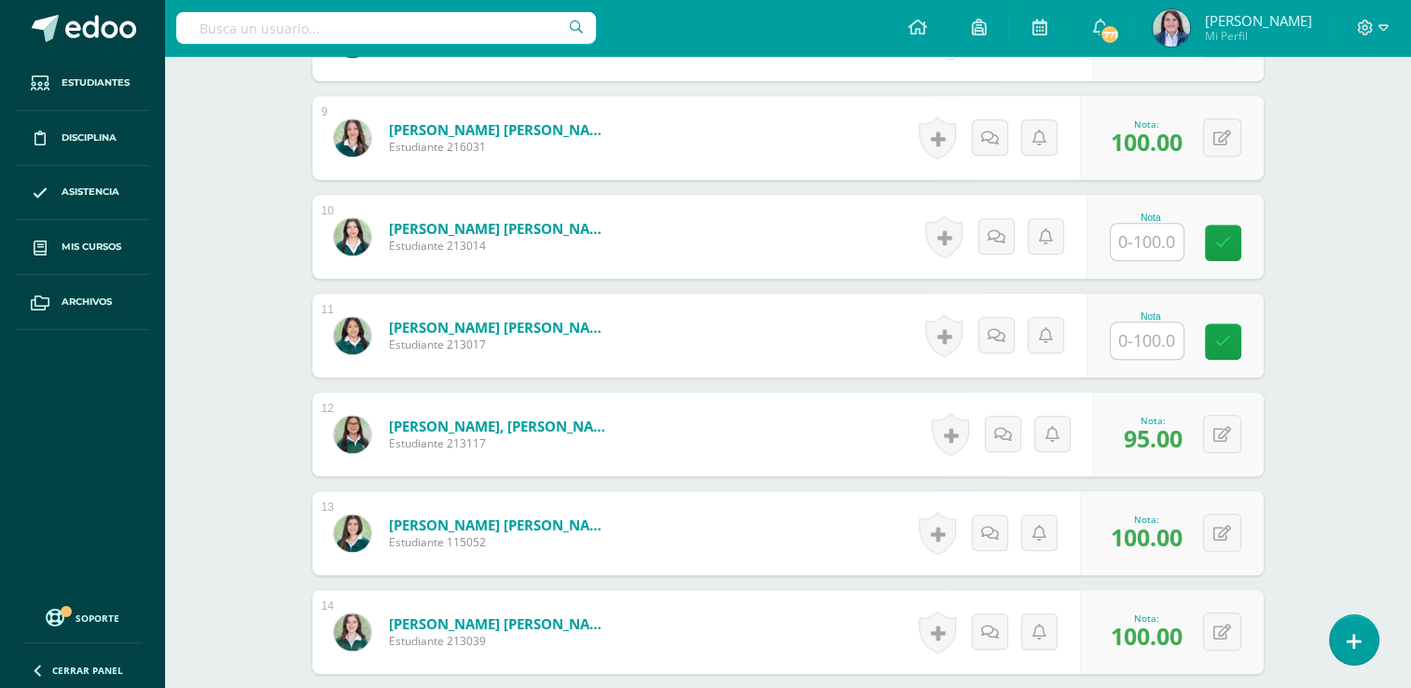
scroll to position [1342, 0]
click at [1142, 241] on input "text" at bounding box center [1157, 243] width 75 height 37
type input "100"
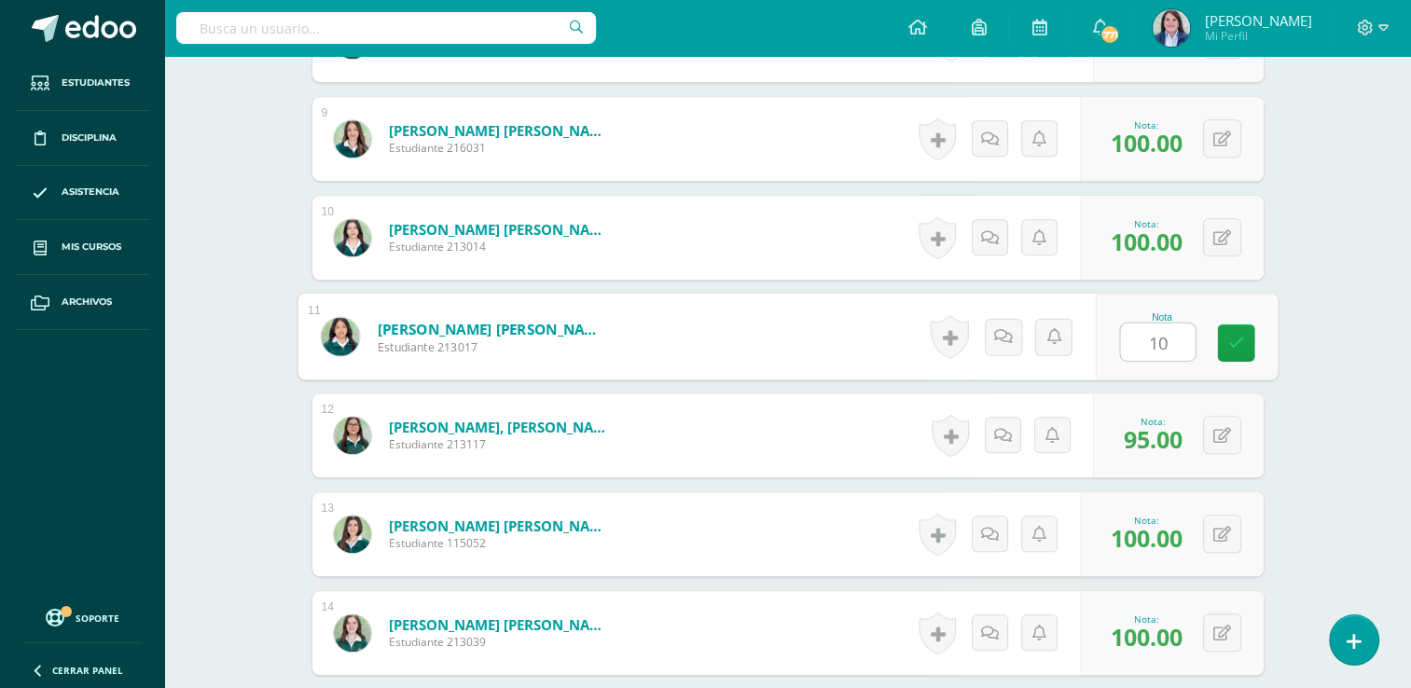
type input "100"
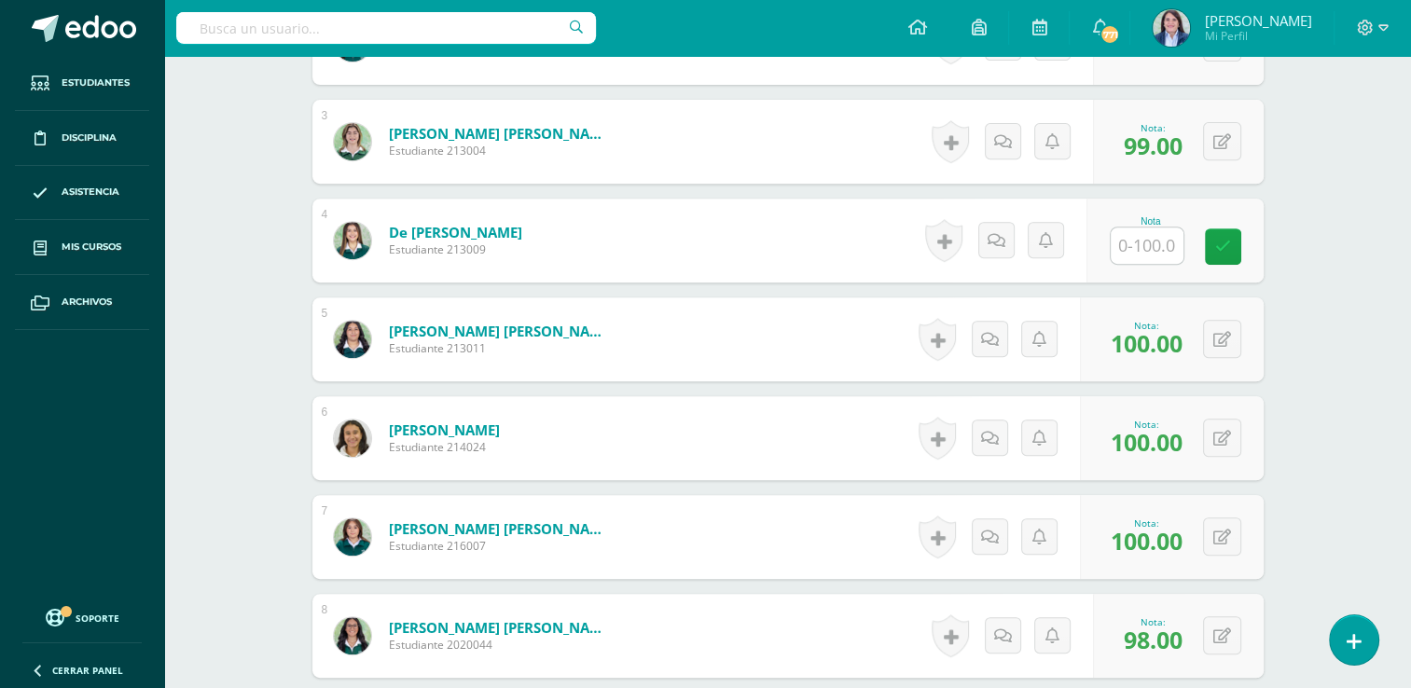
scroll to position [700, 0]
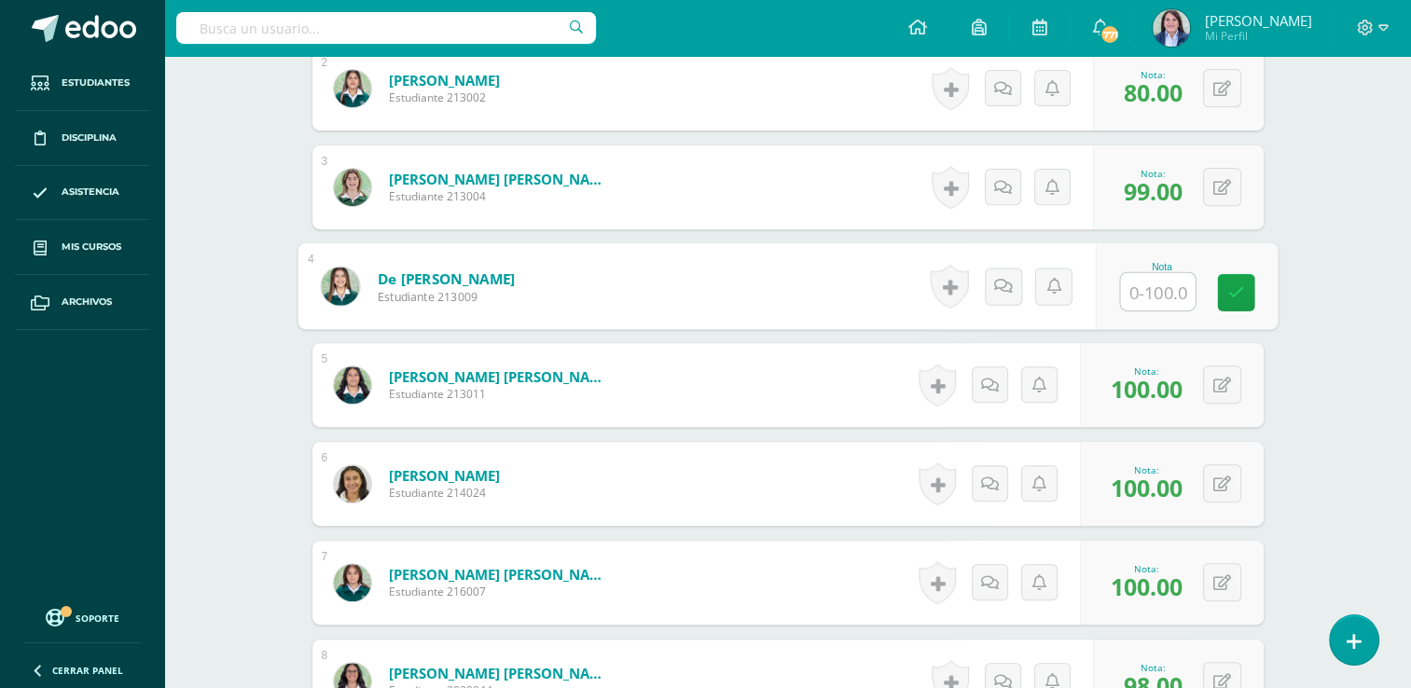
click at [1132, 293] on input "text" at bounding box center [1157, 291] width 75 height 37
type input "100"
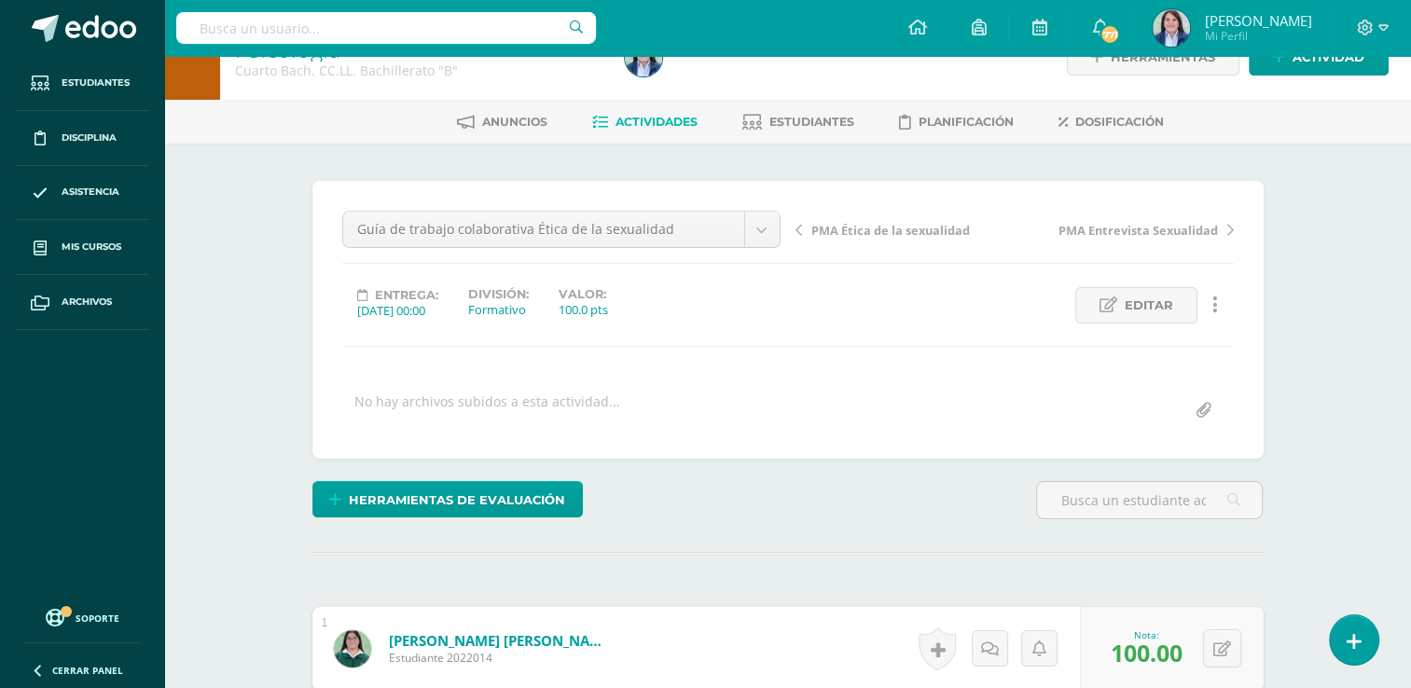
scroll to position [34, 0]
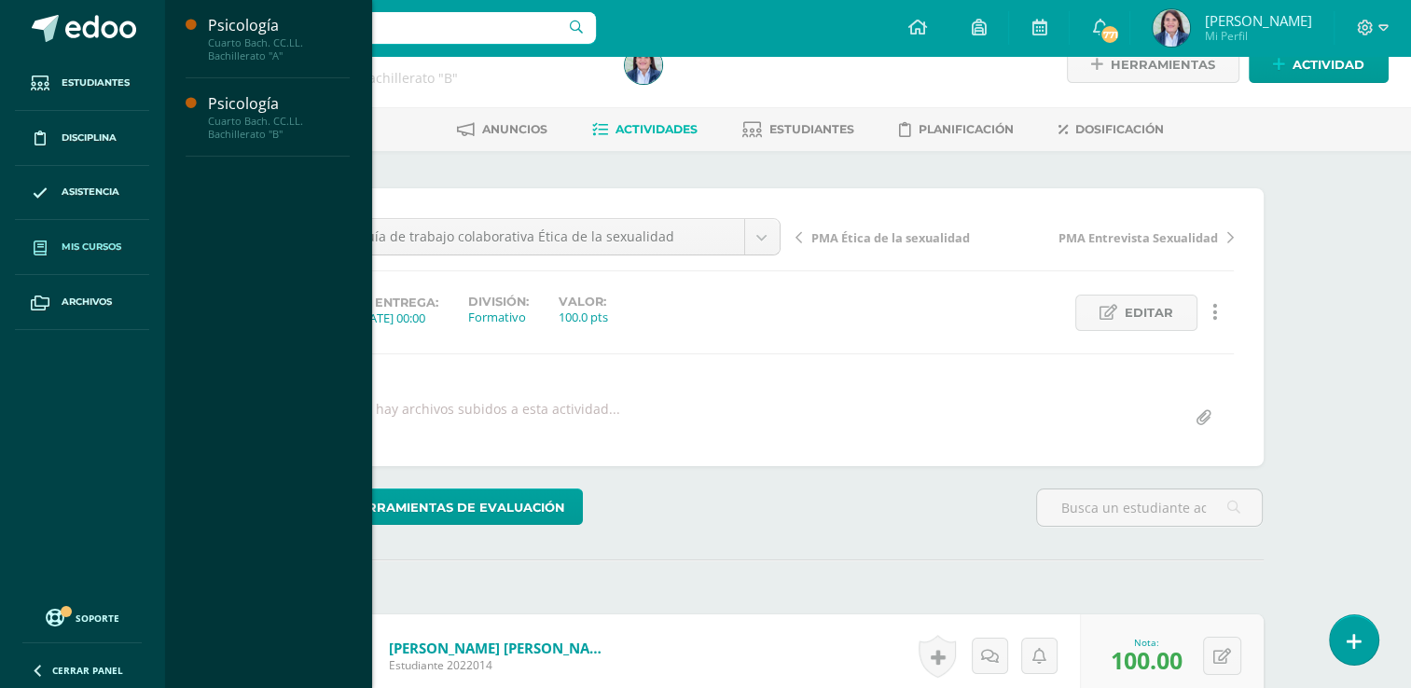
click at [83, 245] on span "Mis cursos" at bounding box center [92, 247] width 60 height 15
